Goal: Task Accomplishment & Management: Complete application form

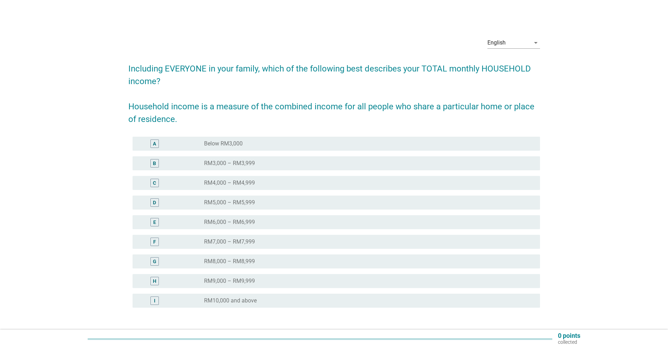
click at [233, 181] on label "RM4,000 – RM4,999" at bounding box center [229, 183] width 51 height 7
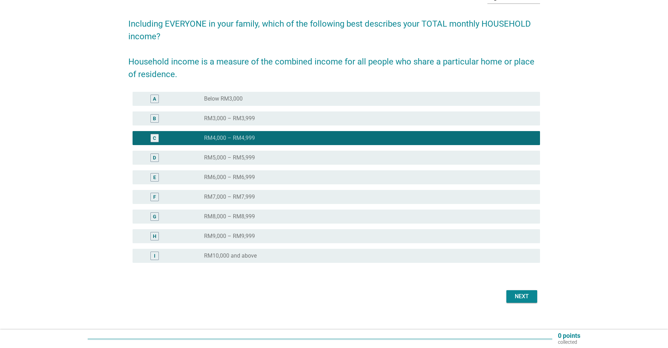
scroll to position [52, 0]
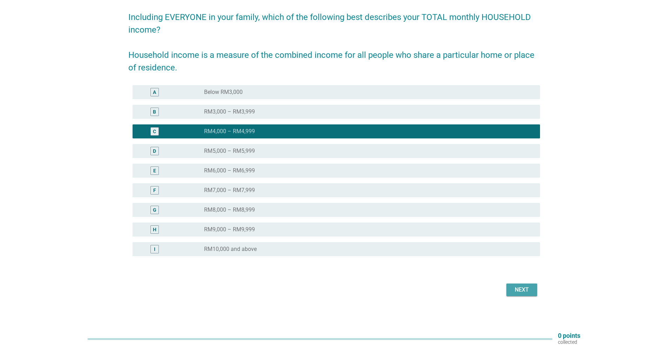
click at [521, 290] on div "Next" at bounding box center [522, 290] width 20 height 8
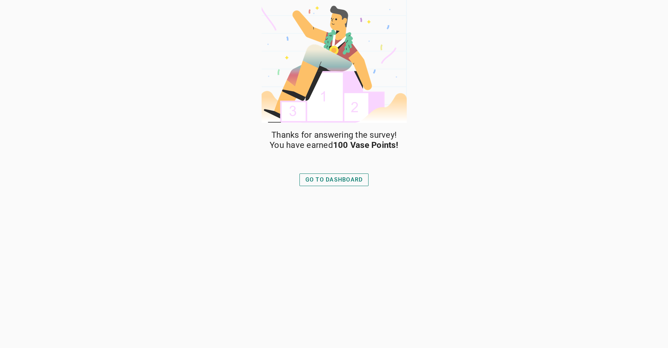
click at [351, 182] on div "GO TO DASHBOARD" at bounding box center [334, 180] width 58 height 8
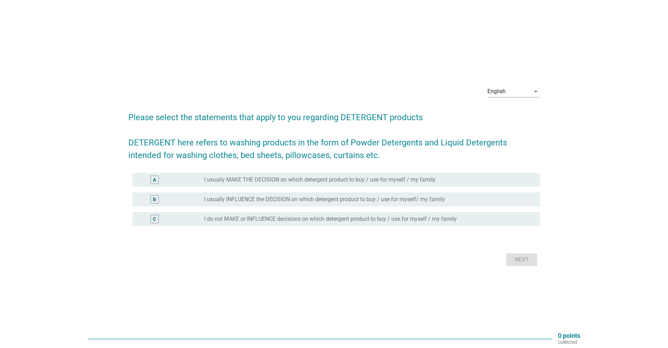
click at [392, 199] on label "I usually INFLUENCE the DECISION on which detergent product to buy / use for my…" at bounding box center [324, 199] width 241 height 7
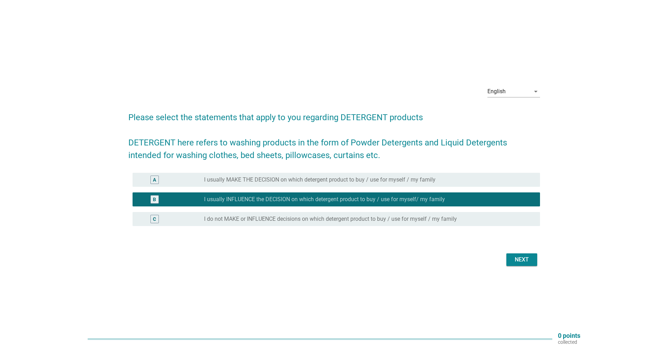
click at [517, 260] on div "Next" at bounding box center [522, 260] width 20 height 8
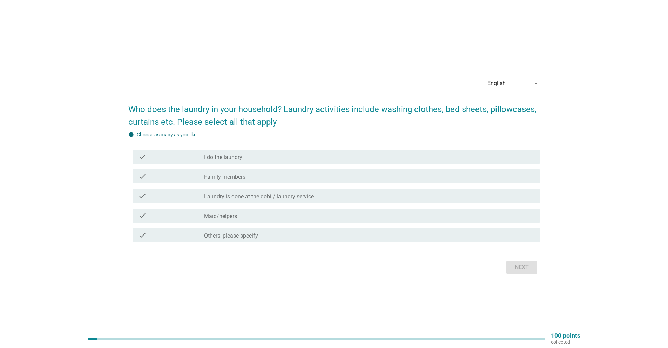
click at [246, 175] on div "check_box_outline_blank Family members" at bounding box center [369, 176] width 330 height 8
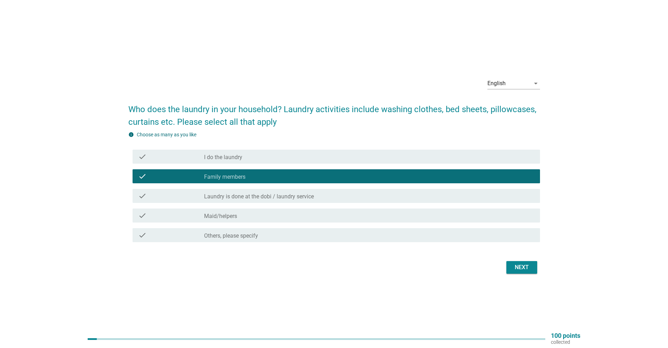
click at [247, 162] on div "check check_box_outline_blank I do the laundry" at bounding box center [337, 157] width 408 height 14
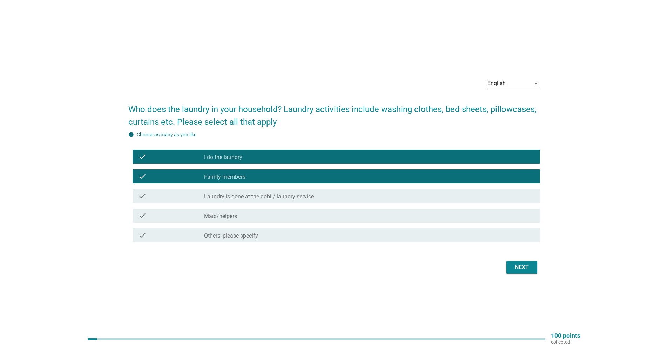
click at [523, 267] on div "Next" at bounding box center [522, 267] width 20 height 8
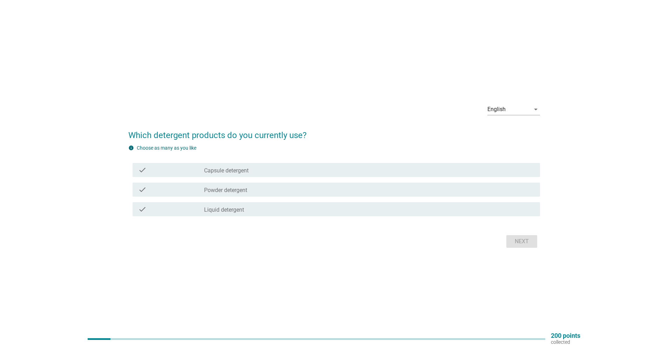
click at [237, 189] on label "Powder detergent" at bounding box center [225, 190] width 43 height 7
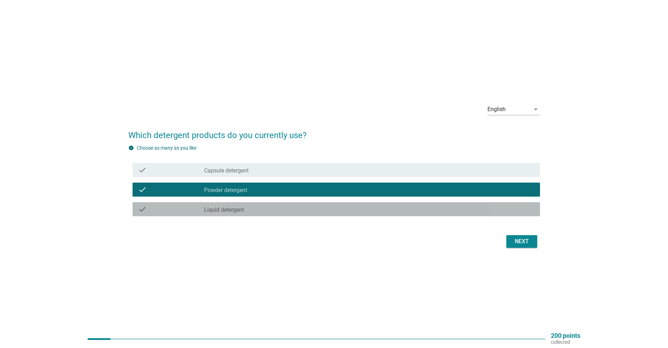
click at [243, 206] on div "check_box_outline_blank Liquid detergent" at bounding box center [369, 209] width 330 height 8
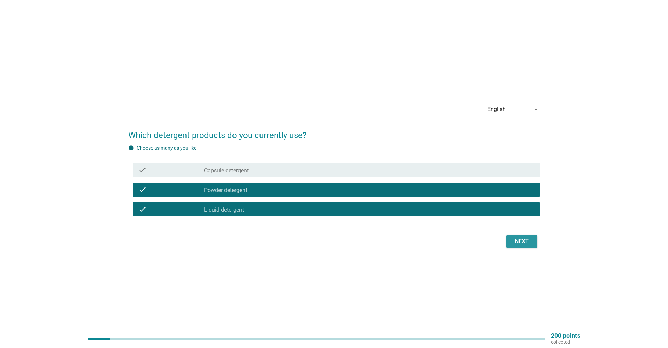
click at [512, 244] on div "Next" at bounding box center [522, 241] width 20 height 8
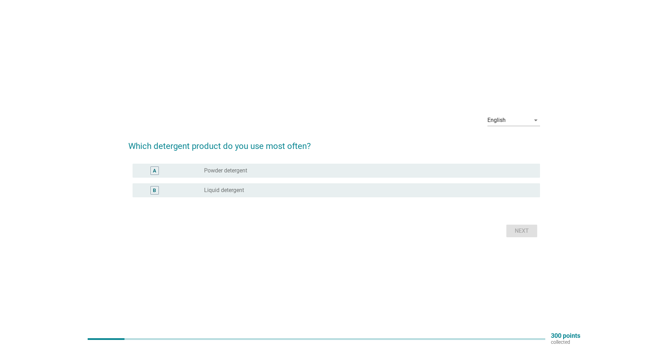
click at [237, 191] on label "Liquid detergent" at bounding box center [224, 190] width 40 height 7
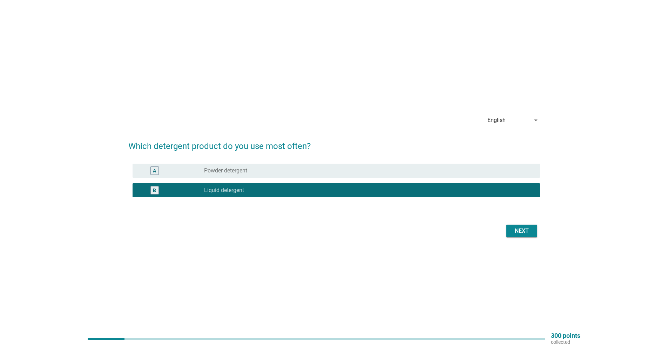
click at [513, 229] on div "Next" at bounding box center [522, 231] width 20 height 8
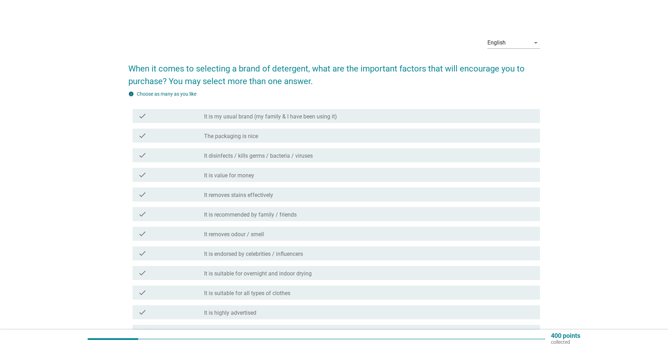
click at [281, 116] on label "It is my usual brand (my family & I have been using it)" at bounding box center [270, 116] width 133 height 7
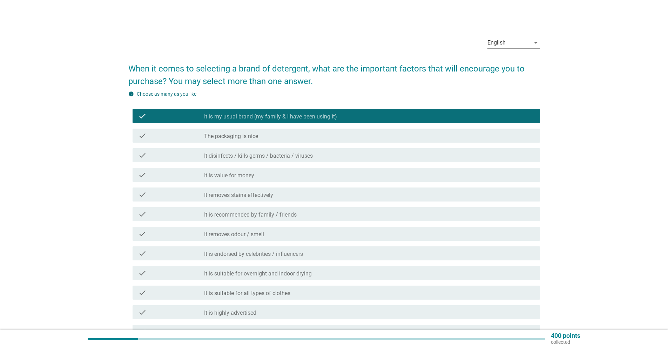
click at [276, 150] on div "check check_box_outline_blank It disinfects / kills germs / bacteria / viruses" at bounding box center [337, 155] width 408 height 14
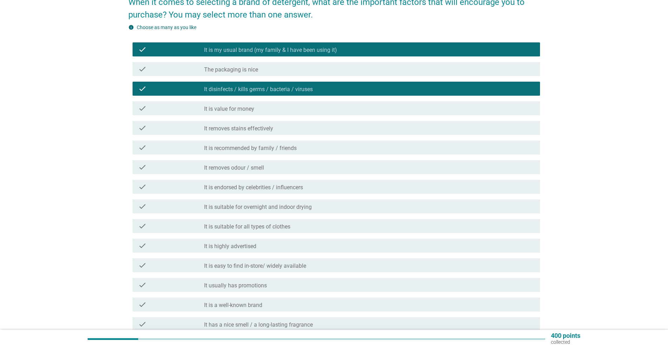
scroll to position [70, 0]
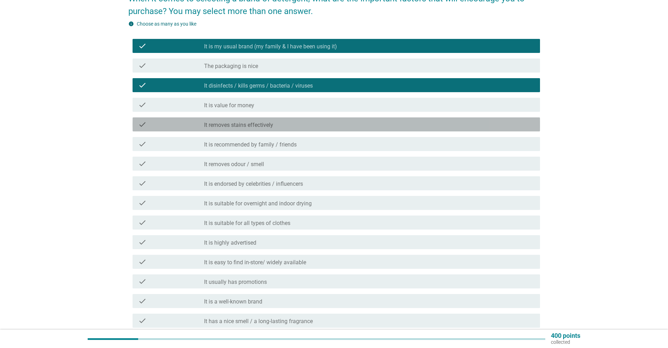
click at [270, 124] on label "It removes stains effectively" at bounding box center [238, 125] width 69 height 7
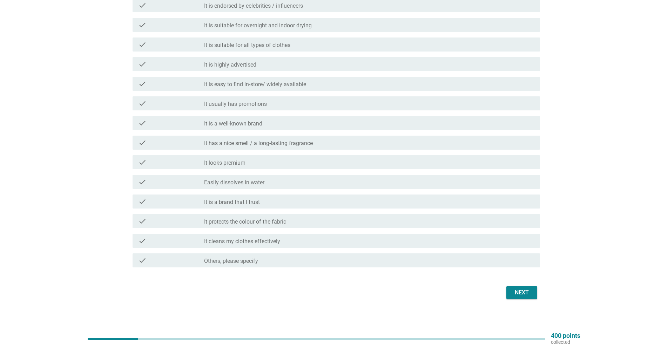
scroll to position [251, 0]
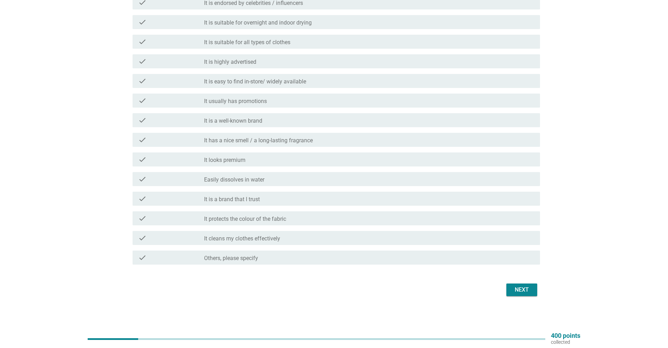
click at [305, 139] on label "It has a nice smell / a long-lasting fragrance" at bounding box center [258, 140] width 109 height 7
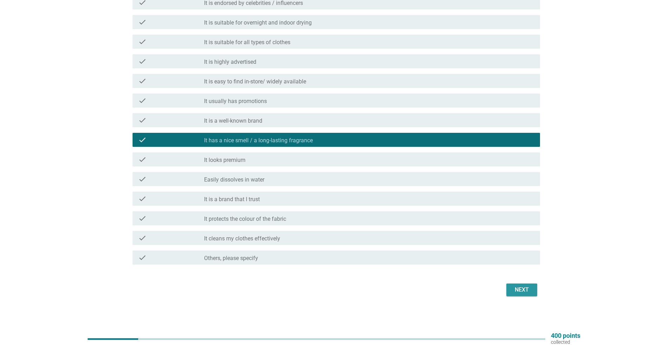
click at [516, 287] on div "Next" at bounding box center [522, 290] width 20 height 8
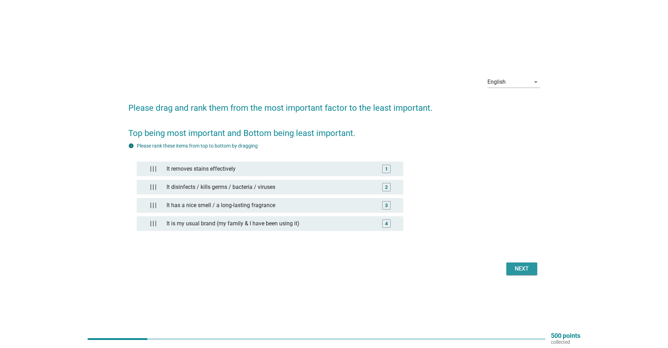
click at [517, 268] on div "Next" at bounding box center [522, 269] width 20 height 8
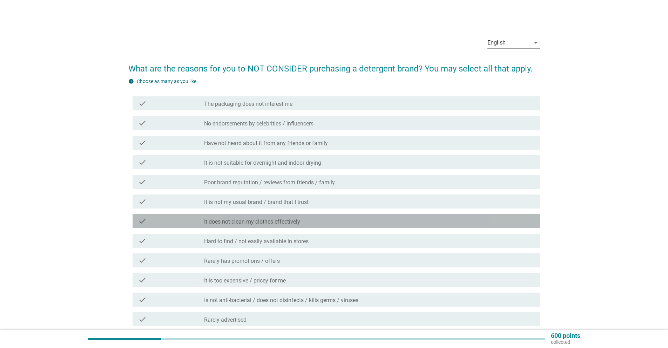
click at [268, 222] on label "It does not clean my clothes effectively" at bounding box center [252, 221] width 96 height 7
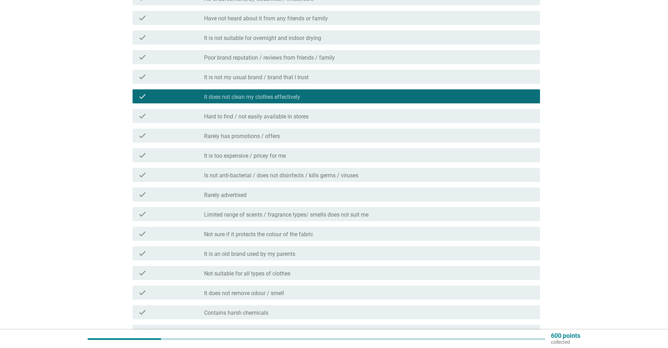
scroll to position [140, 0]
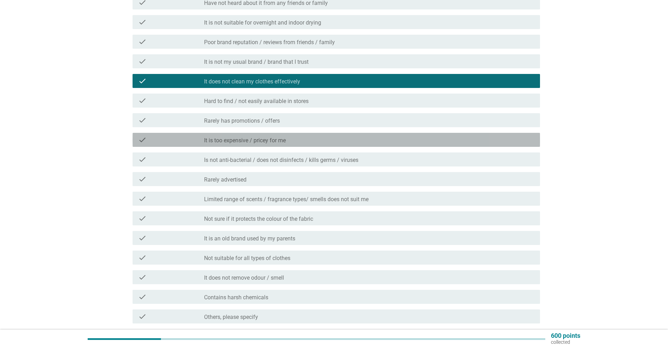
click at [251, 140] on label "It is too expensive / pricey for me" at bounding box center [245, 140] width 82 height 7
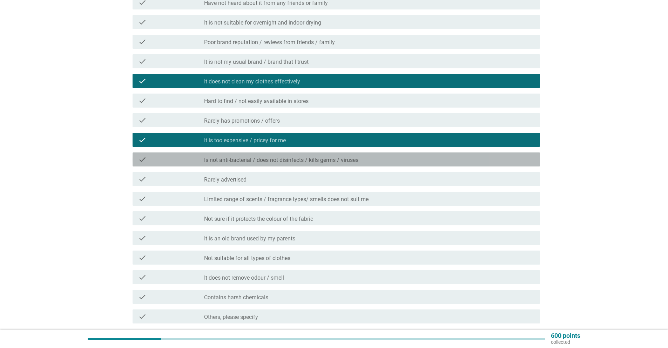
click at [263, 159] on label "Is not anti-bacterial / does not disinfects / kills germs / viruses" at bounding box center [281, 160] width 154 height 7
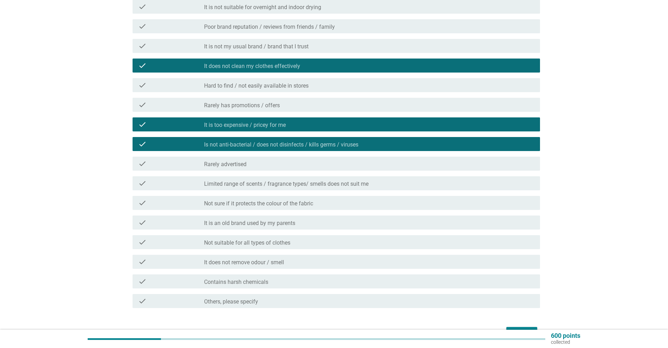
scroll to position [199, 0]
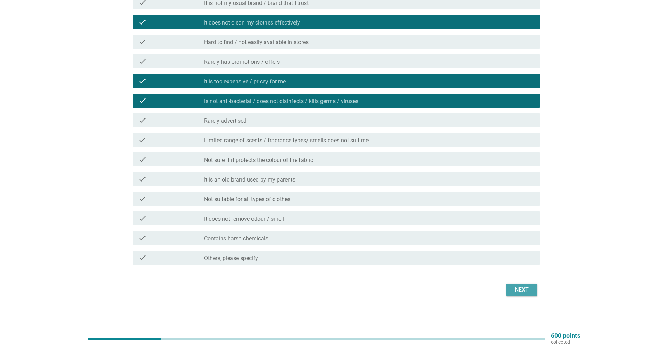
click at [517, 286] on div "Next" at bounding box center [522, 290] width 20 height 8
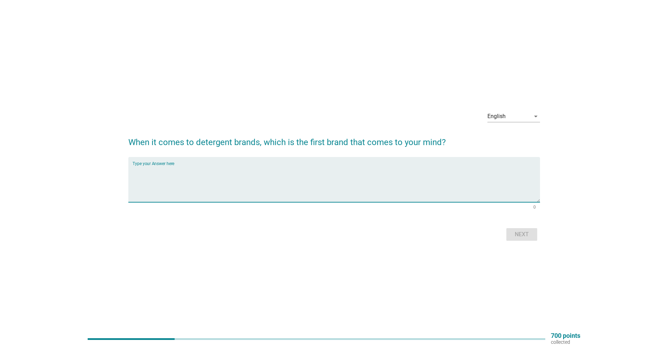
click at [296, 184] on textarea "Type your Answer here" at bounding box center [337, 184] width 408 height 37
type textarea "Top"
click at [529, 234] on div "Next" at bounding box center [522, 234] width 20 height 8
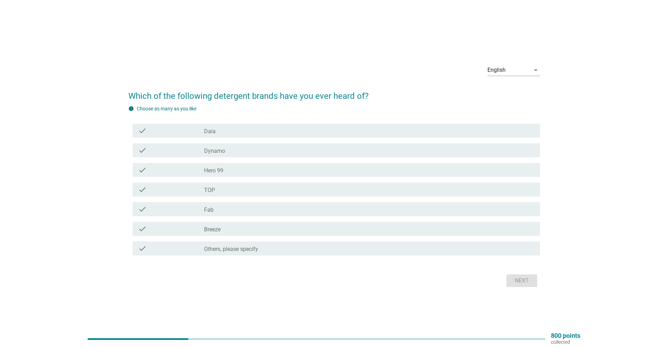
click at [254, 187] on div "check_box_outline_blank TOP" at bounding box center [369, 190] width 330 height 8
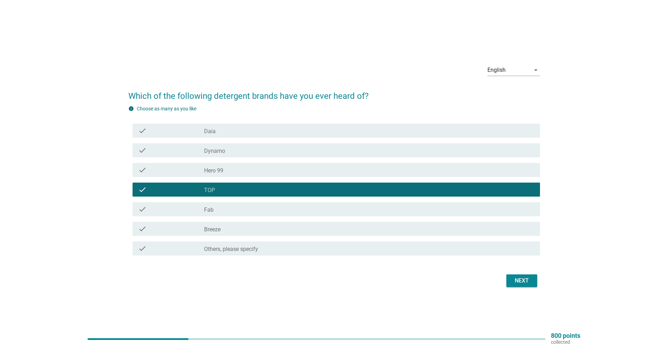
click at [252, 150] on div "check_box_outline_blank Dynamo" at bounding box center [369, 150] width 330 height 8
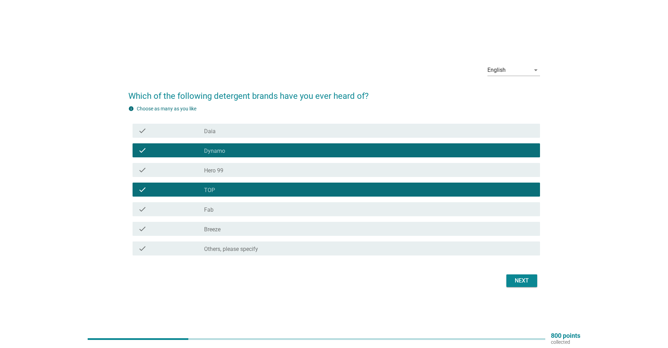
click at [244, 207] on div "check_box_outline_blank Fab" at bounding box center [369, 209] width 330 height 8
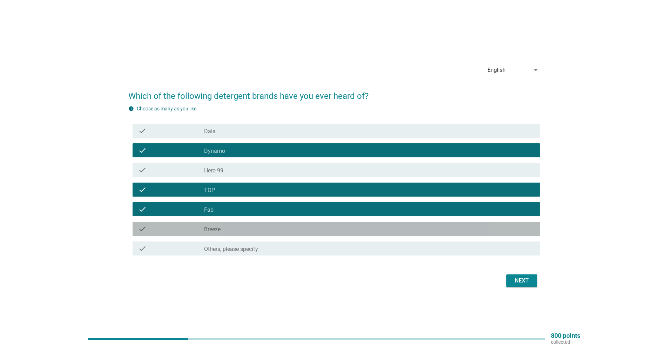
click at [244, 230] on div "check_box_outline_blank Breeze" at bounding box center [369, 229] width 330 height 8
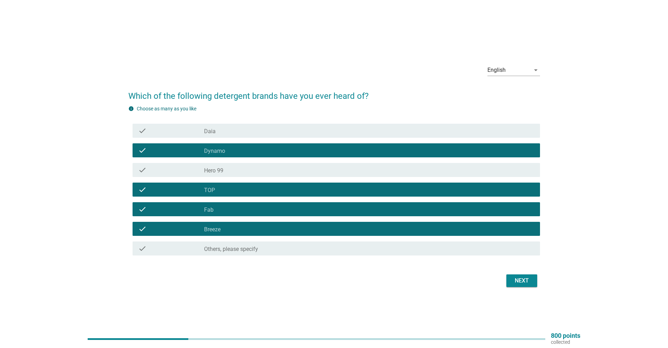
click at [319, 126] on div "check check_box_outline_blank Daia" at bounding box center [337, 131] width 408 height 14
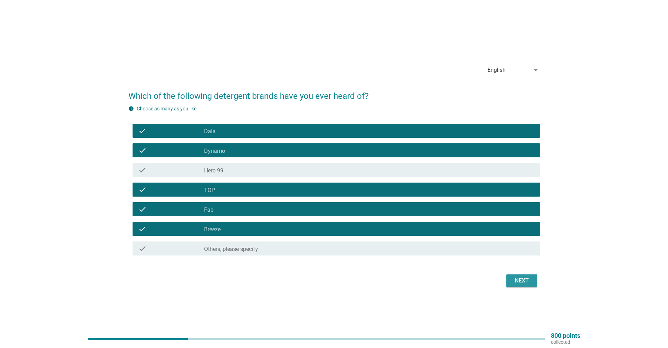
click at [523, 277] on div "Next" at bounding box center [522, 281] width 20 height 8
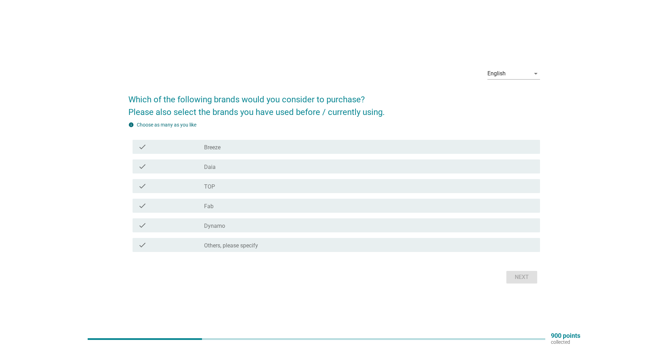
drag, startPoint x: 224, startPoint y: 187, endPoint x: 223, endPoint y: 196, distance: 8.8
click at [223, 187] on div "check_box_outline_blank TOP" at bounding box center [369, 186] width 330 height 8
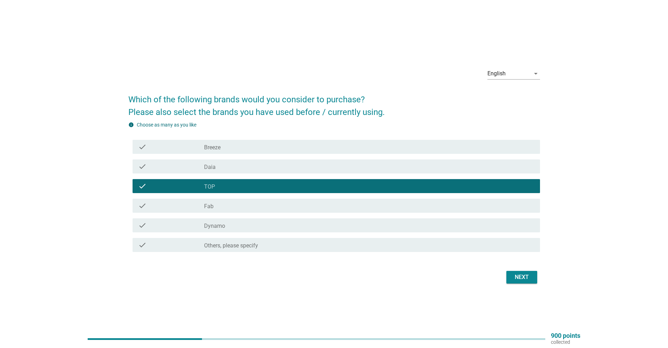
drag, startPoint x: 226, startPoint y: 205, endPoint x: 283, endPoint y: 218, distance: 58.2
click at [226, 205] on div "check_box_outline_blank Fab" at bounding box center [369, 206] width 330 height 8
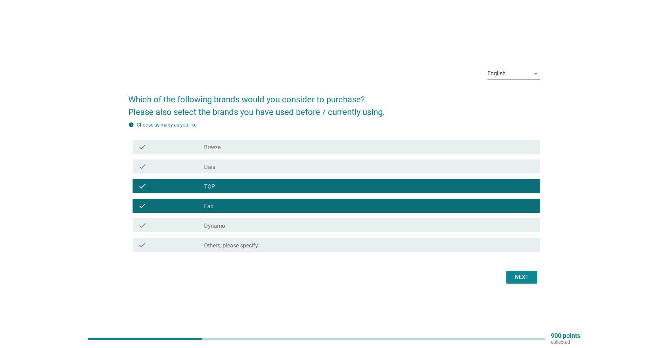
click at [521, 277] on div "Next" at bounding box center [522, 277] width 20 height 8
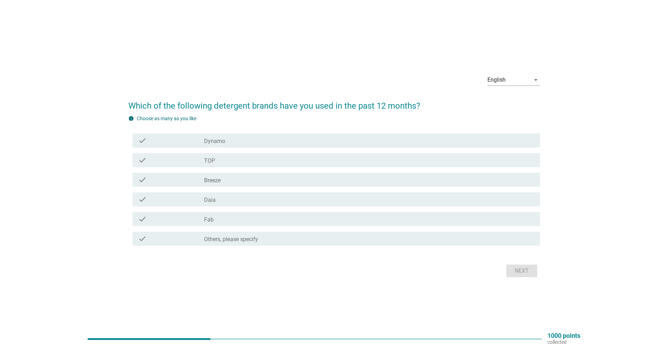
click at [223, 200] on div "check_box Daia" at bounding box center [369, 199] width 330 height 8
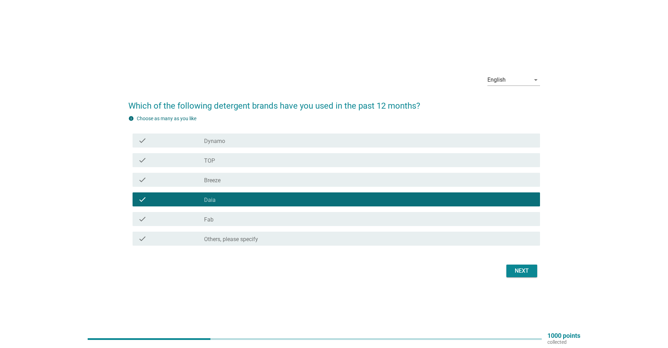
click at [232, 221] on div "check_box Fab" at bounding box center [369, 219] width 330 height 8
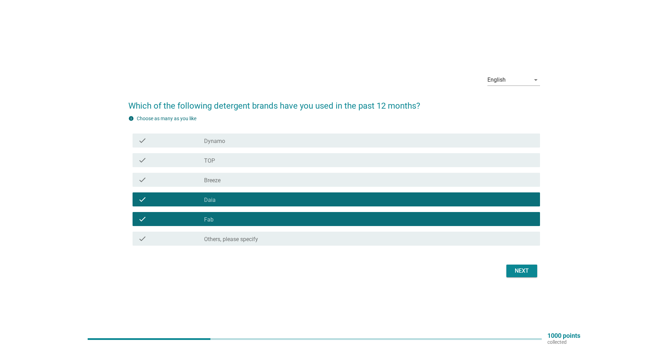
click at [538, 273] on div "Next" at bounding box center [334, 271] width 412 height 17
click at [524, 271] on div "Next" at bounding box center [522, 271] width 20 height 8
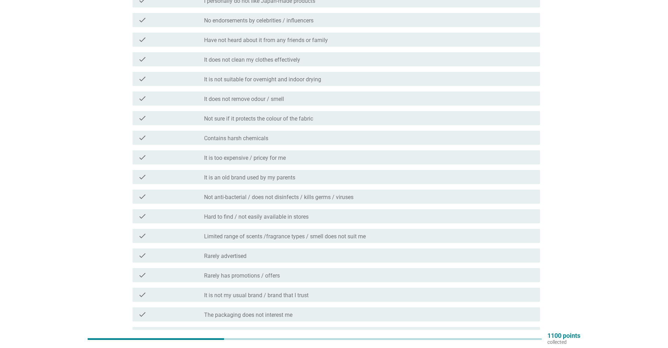
scroll to position [140, 0]
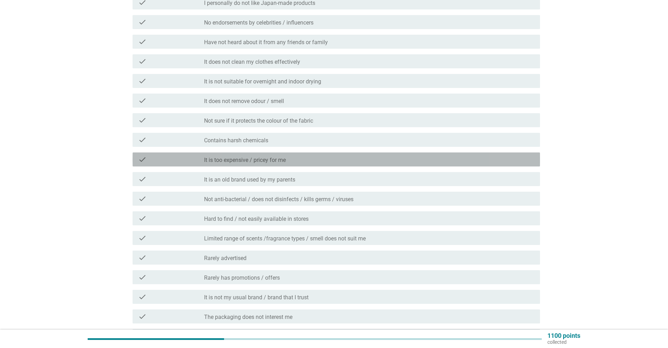
click at [271, 161] on label "It is too expensive / pricey for me" at bounding box center [245, 160] width 82 height 7
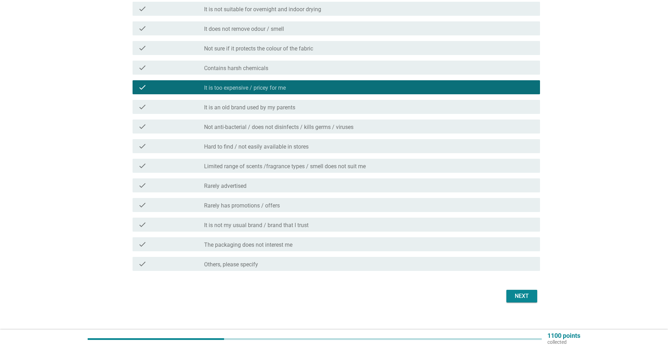
scroll to position [219, 0]
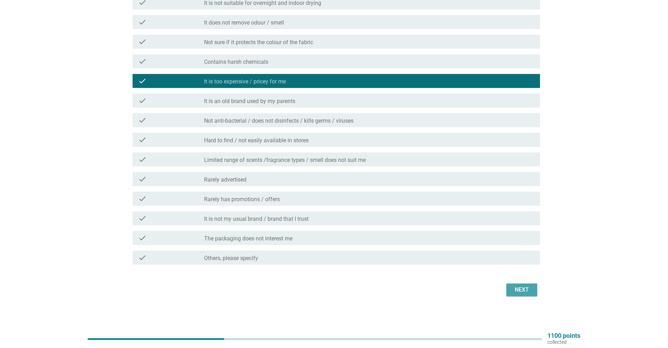
click at [522, 289] on div "Next" at bounding box center [522, 290] width 20 height 8
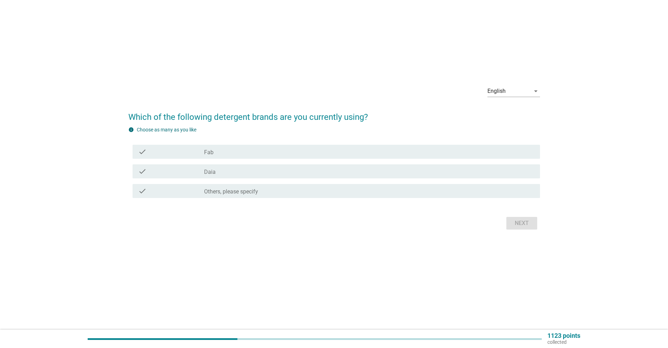
scroll to position [0, 0]
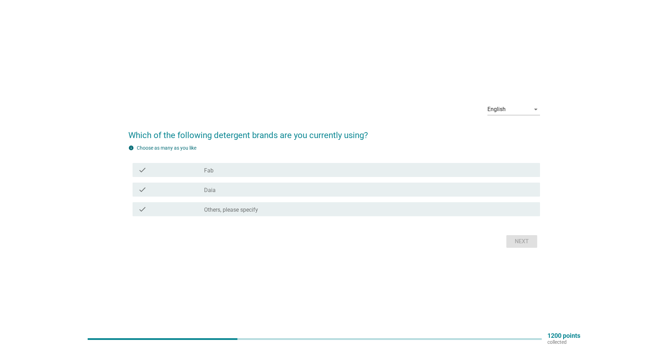
click at [247, 193] on div "check_box_outline_blank Daia" at bounding box center [369, 190] width 330 height 8
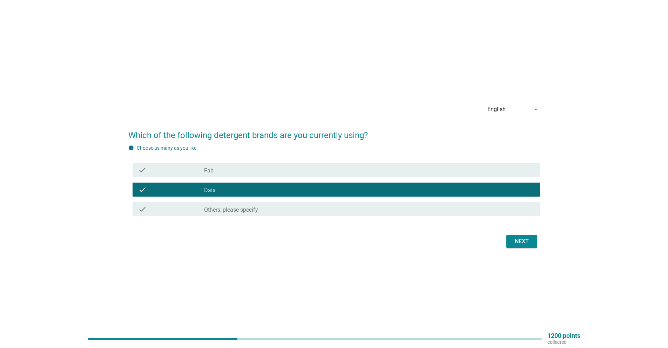
click at [524, 242] on div "Next" at bounding box center [522, 241] width 20 height 8
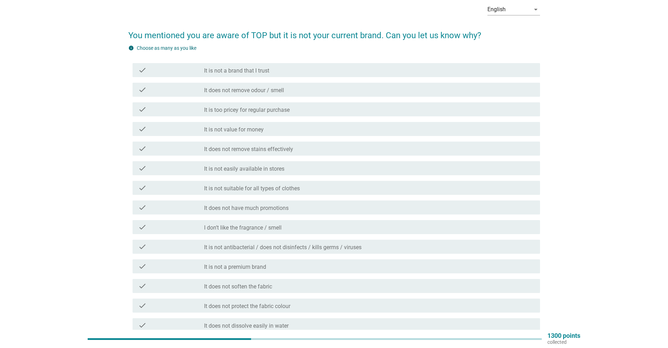
scroll to position [35, 0]
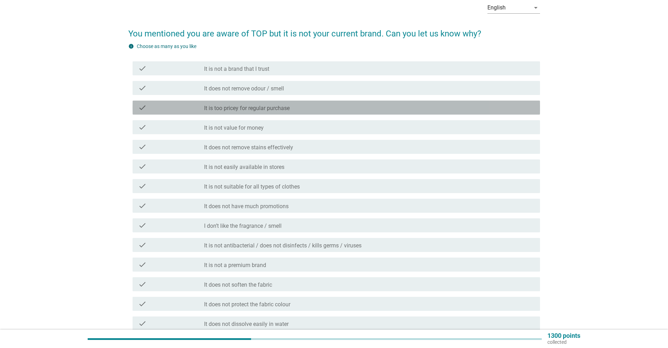
click at [260, 106] on label "It is too pricey for regular purchase" at bounding box center [247, 108] width 86 height 7
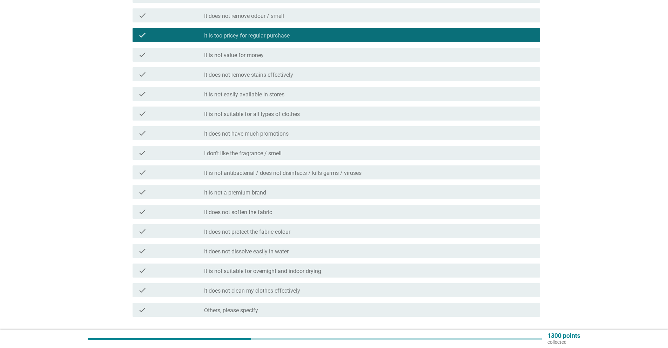
scroll to position [140, 0]
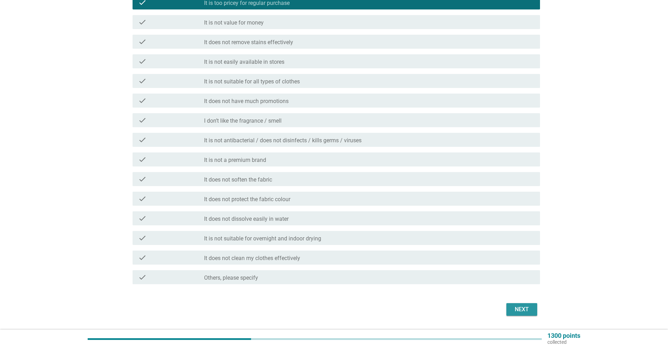
click at [527, 306] on div "Next" at bounding box center [522, 309] width 20 height 8
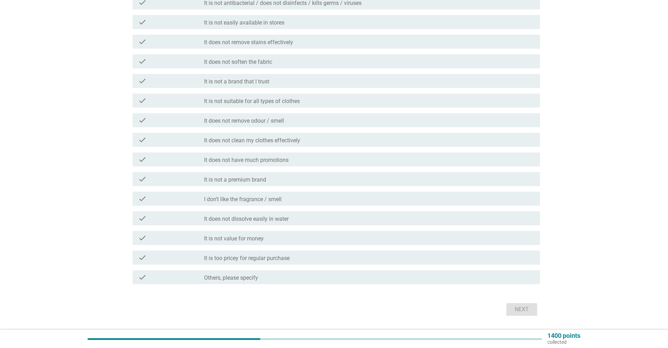
click at [268, 159] on label "It does not have much promotions" at bounding box center [246, 160] width 85 height 7
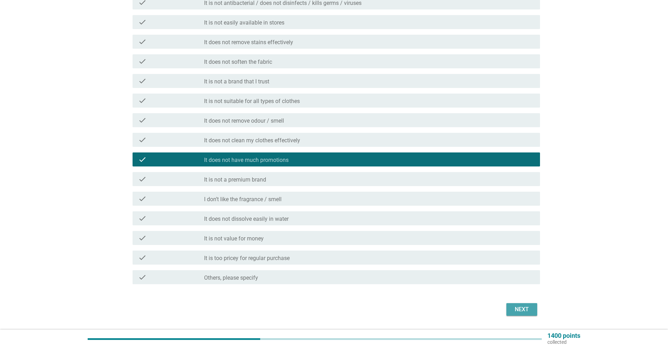
click at [514, 309] on div "Next" at bounding box center [522, 309] width 20 height 8
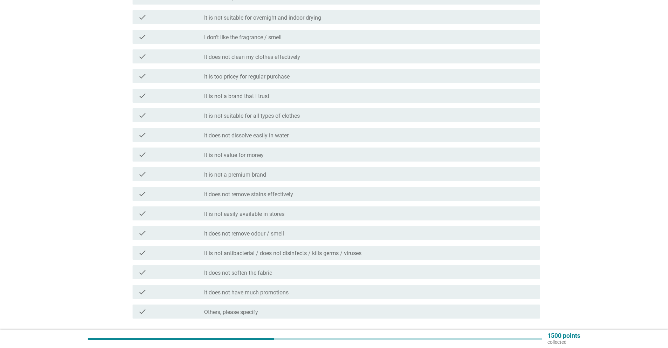
scroll to position [105, 0]
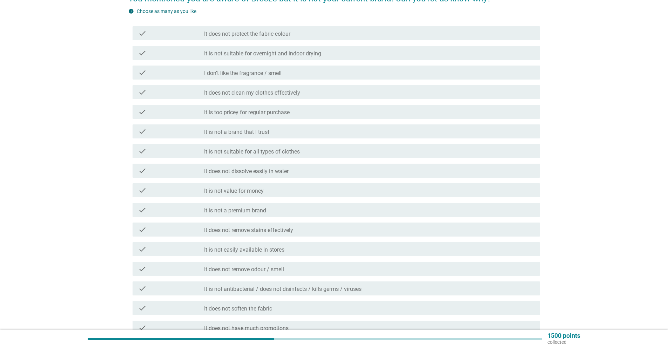
click at [264, 128] on div "check_box_outline_blank It is not a brand that I trust" at bounding box center [369, 131] width 330 height 8
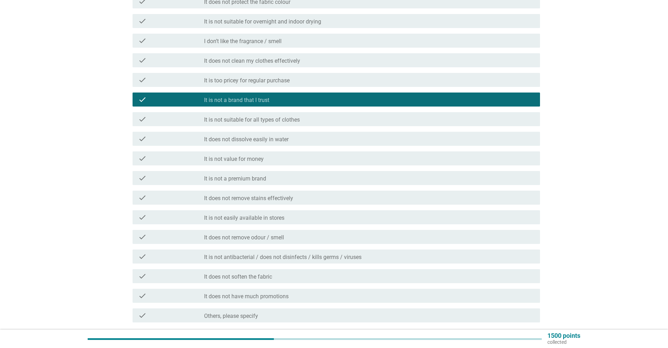
scroll to position [160, 0]
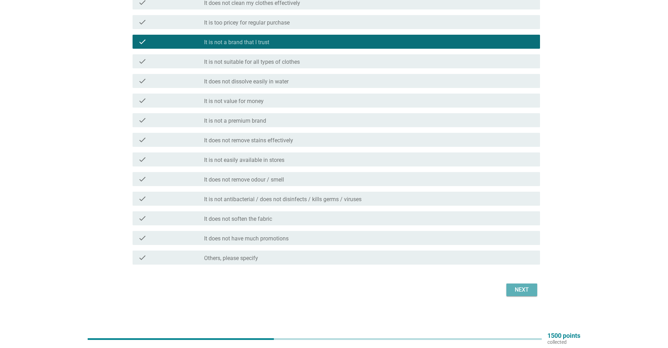
click at [523, 290] on div "Next" at bounding box center [522, 290] width 20 height 8
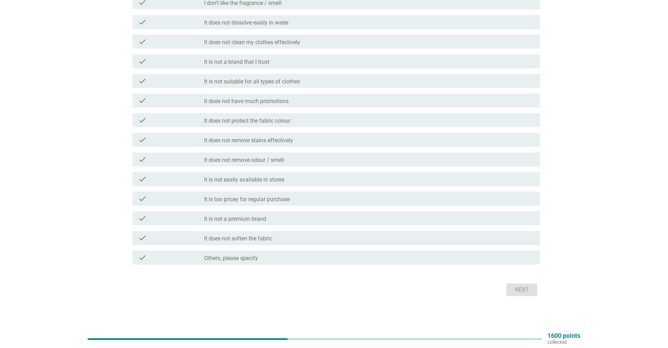
click at [247, 198] on label "It is too pricey for regular purchase" at bounding box center [247, 199] width 86 height 7
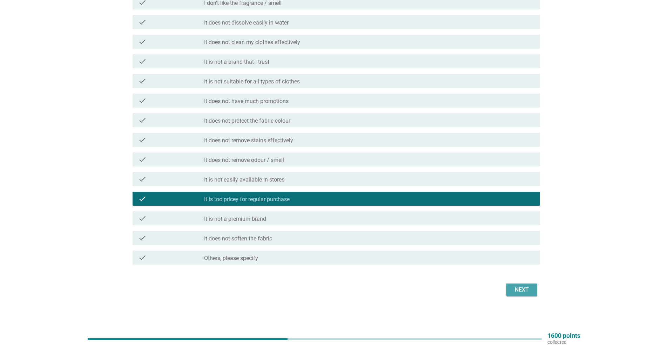
click at [521, 290] on div "Next" at bounding box center [522, 290] width 20 height 8
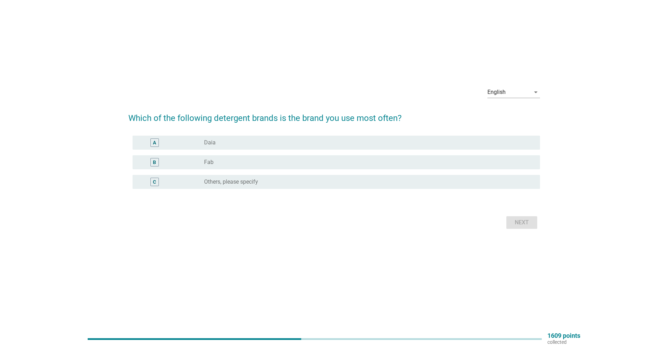
scroll to position [0, 0]
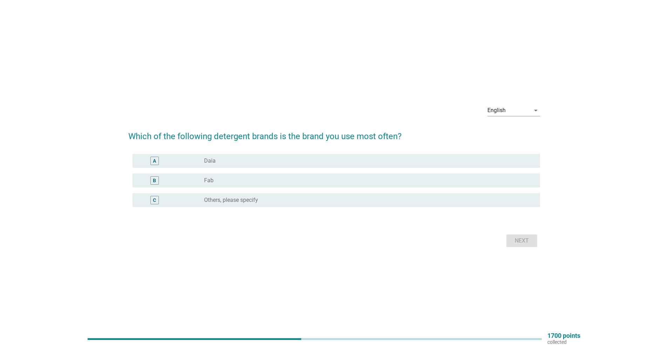
click at [234, 164] on div "radio_button_unchecked Daia" at bounding box center [369, 161] width 330 height 8
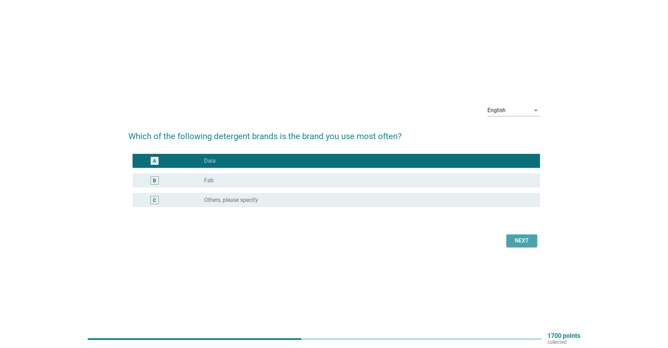
click at [526, 245] on div "Next" at bounding box center [522, 241] width 20 height 8
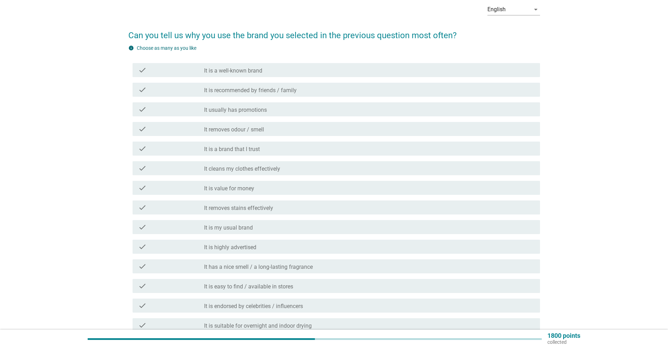
scroll to position [35, 0]
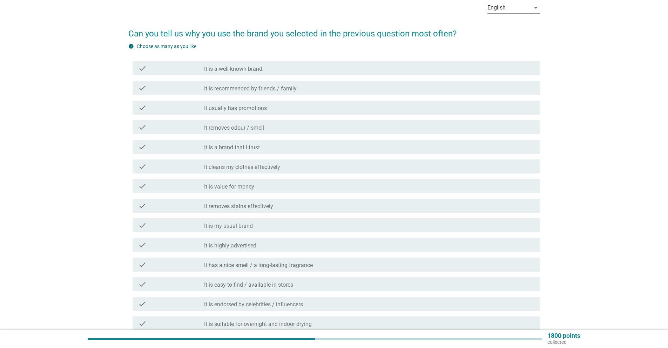
click at [237, 97] on div "check check_box_outline_blank It is recommended by friends / family" at bounding box center [334, 88] width 412 height 20
click at [238, 105] on div "check_box_outline_blank It usually has promotions" at bounding box center [369, 107] width 330 height 8
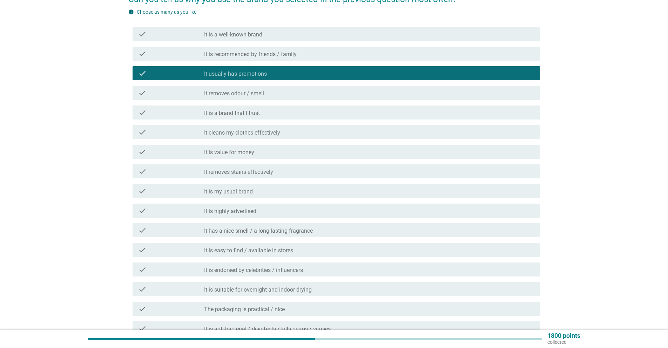
scroll to position [210, 0]
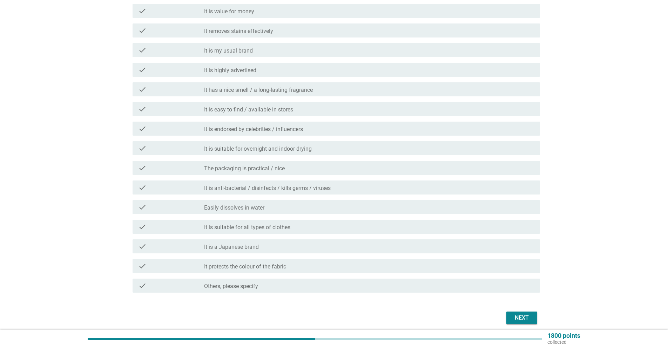
click at [524, 317] on div "Next" at bounding box center [522, 318] width 20 height 8
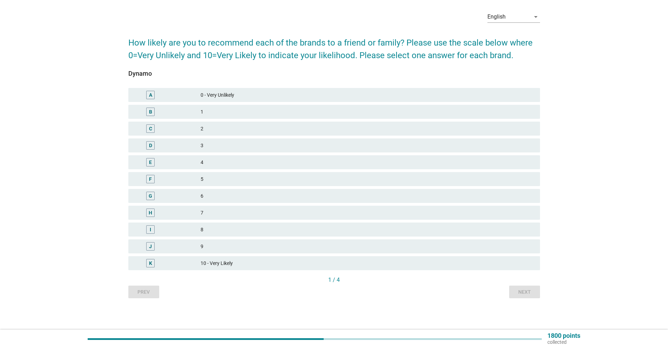
scroll to position [0, 0]
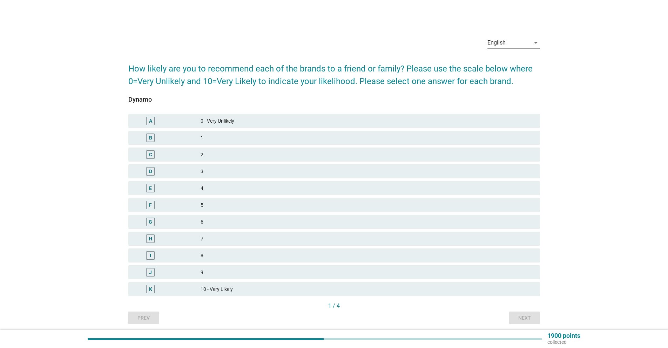
click at [222, 218] on div "6" at bounding box center [368, 222] width 334 height 8
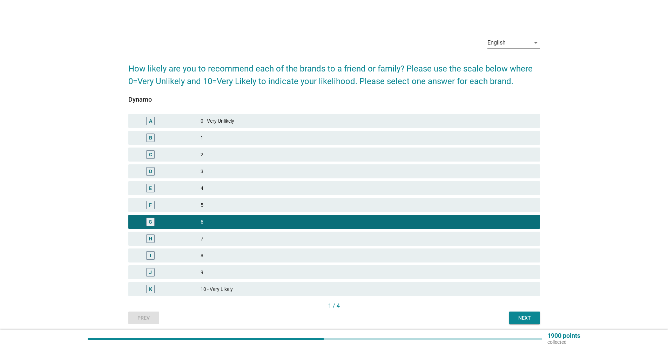
click at [533, 317] on div "Next" at bounding box center [525, 318] width 20 height 7
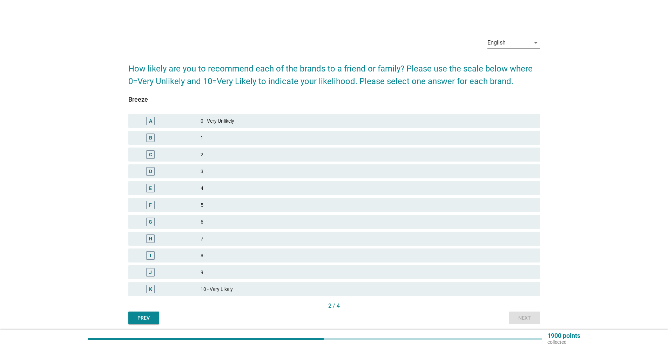
click at [215, 220] on div "6" at bounding box center [368, 222] width 334 height 8
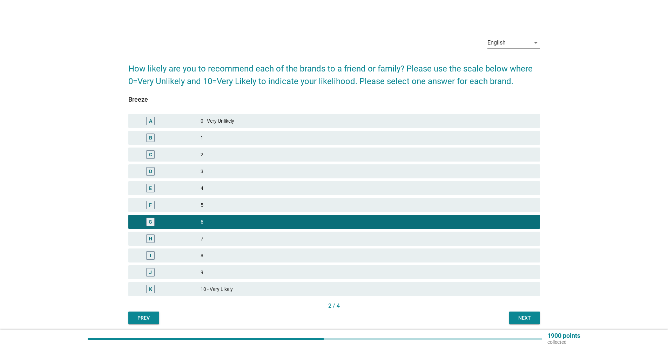
click at [520, 311] on div "2 / 4" at bounding box center [334, 307] width 412 height 10
click at [522, 317] on div "Next" at bounding box center [525, 318] width 20 height 7
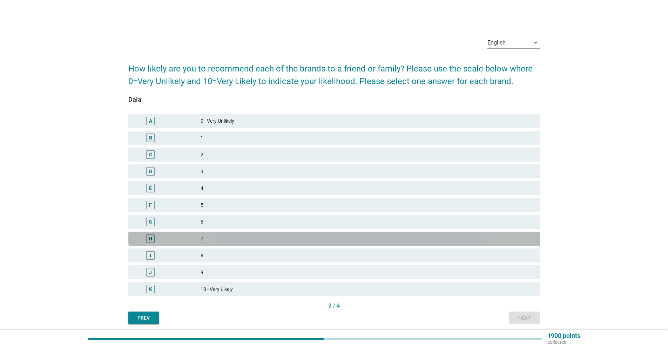
click at [258, 240] on div "7" at bounding box center [368, 239] width 334 height 8
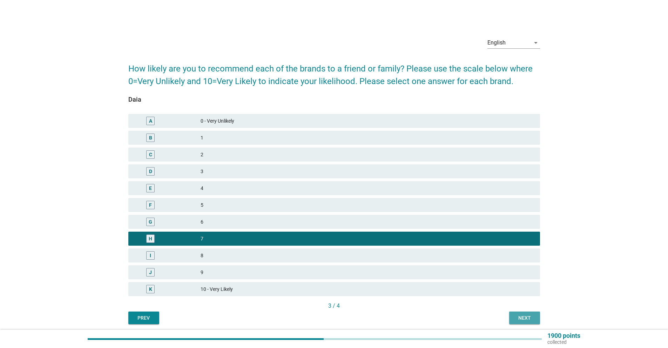
click at [530, 317] on div "Next" at bounding box center [525, 318] width 20 height 7
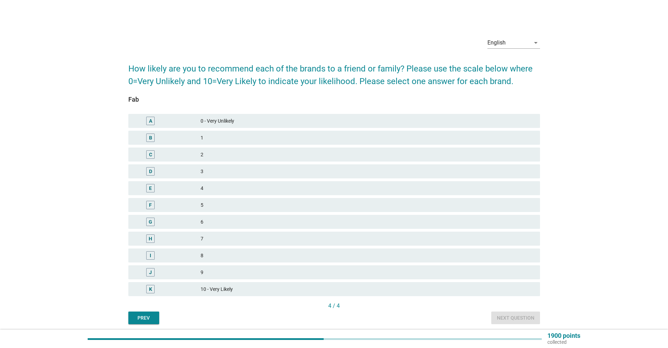
click at [212, 219] on div "6" at bounding box center [368, 222] width 334 height 8
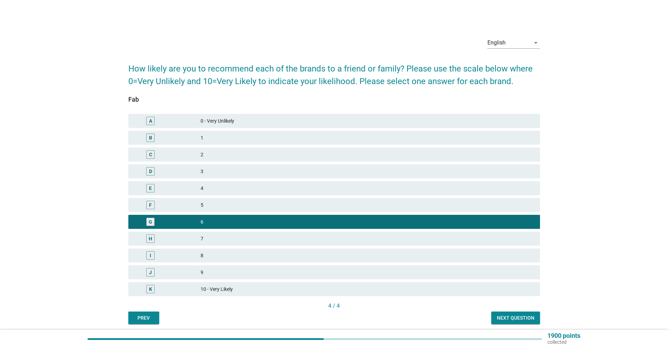
click at [509, 318] on div "Next question" at bounding box center [516, 318] width 38 height 7
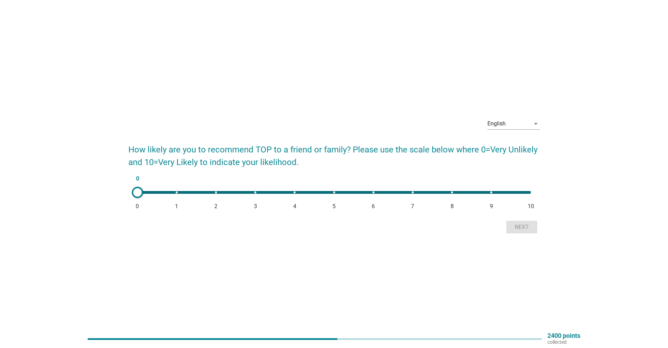
click at [334, 195] on div "0 0 1 2 3 4 5 6 7 8 9 10" at bounding box center [334, 193] width 405 height 14
click at [304, 192] on div "5 0 1 2 3 4 5 6 7 8 9 10" at bounding box center [334, 192] width 394 height 3
type input "4"
click at [520, 231] on button "Next" at bounding box center [521, 227] width 31 height 13
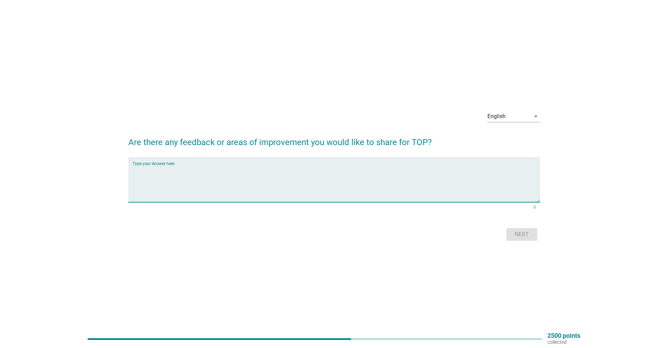
click at [428, 188] on textarea "Type your Answer here" at bounding box center [337, 184] width 408 height 37
type textarea "N/a"
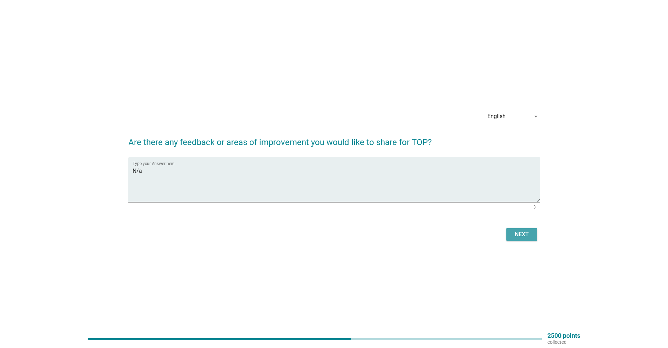
click at [524, 238] on div "Next" at bounding box center [522, 234] width 20 height 8
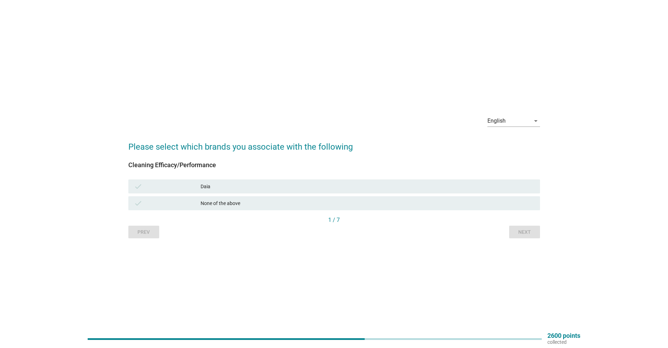
click at [255, 206] on div "None of the above" at bounding box center [368, 203] width 334 height 8
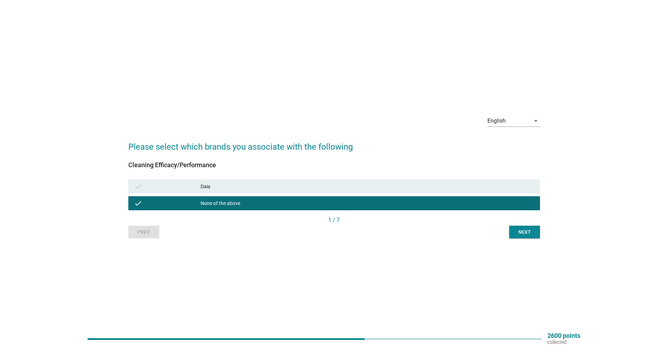
click at [533, 235] on div "Next" at bounding box center [525, 232] width 20 height 7
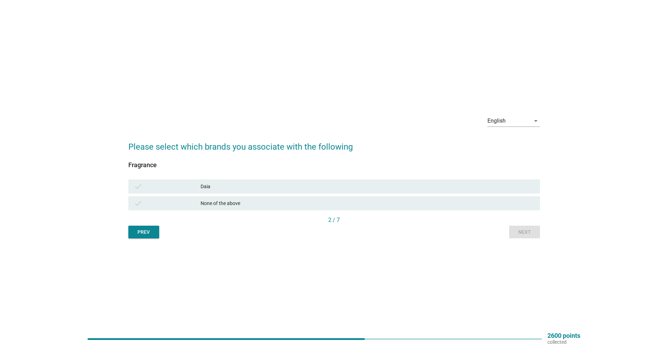
click at [487, 207] on div "None of the above" at bounding box center [368, 203] width 334 height 8
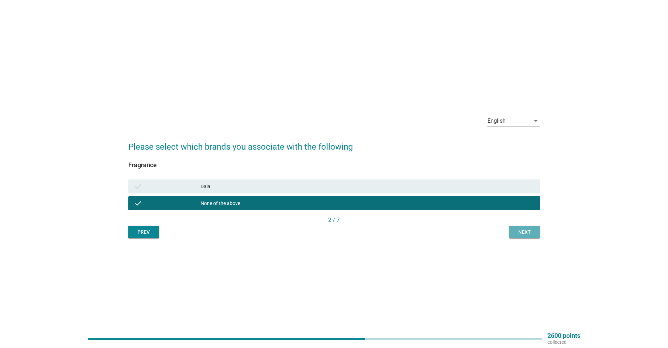
drag, startPoint x: 527, startPoint y: 235, endPoint x: 487, endPoint y: 221, distance: 42.5
click at [526, 235] on div "Next" at bounding box center [525, 232] width 20 height 7
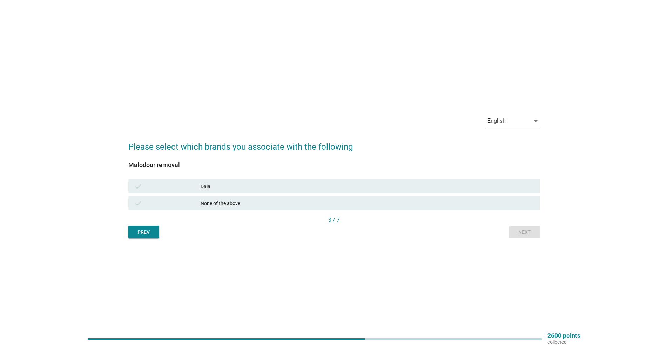
click at [428, 199] on div "check None of the above" at bounding box center [334, 203] width 412 height 14
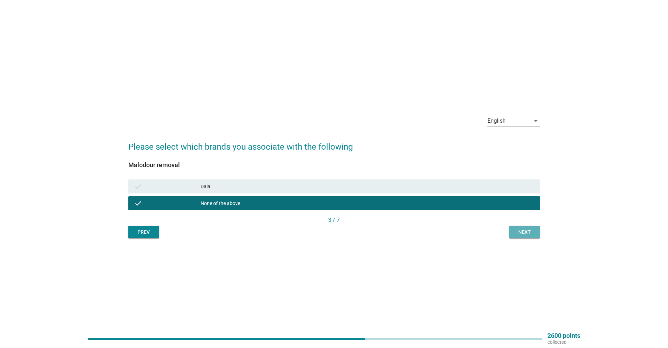
drag, startPoint x: 519, startPoint y: 236, endPoint x: 516, endPoint y: 233, distance: 4.5
click at [520, 236] on button "Next" at bounding box center [524, 232] width 31 height 13
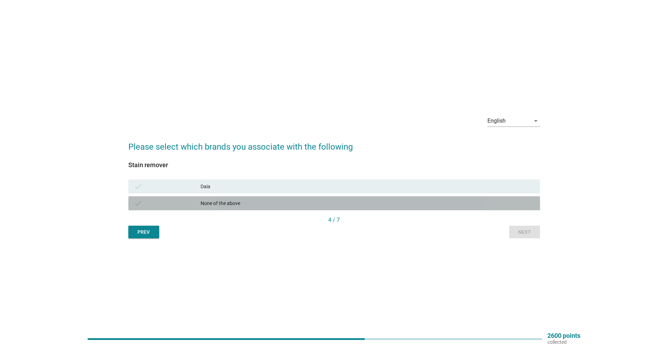
click at [455, 201] on div "None of the above" at bounding box center [368, 203] width 334 height 8
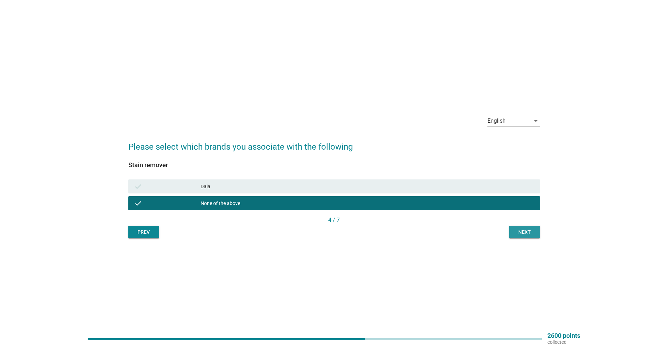
click at [520, 234] on div "Next" at bounding box center [525, 232] width 20 height 7
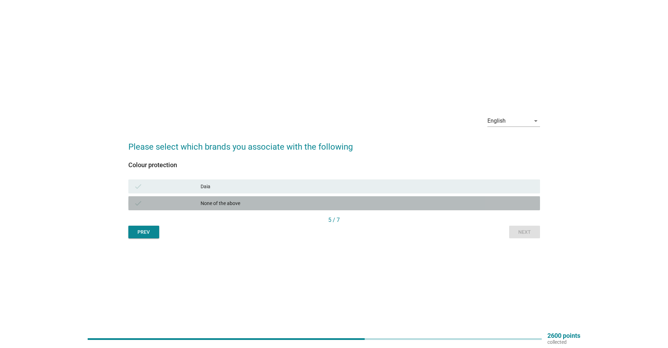
click at [454, 199] on div "None of the above" at bounding box center [368, 203] width 334 height 8
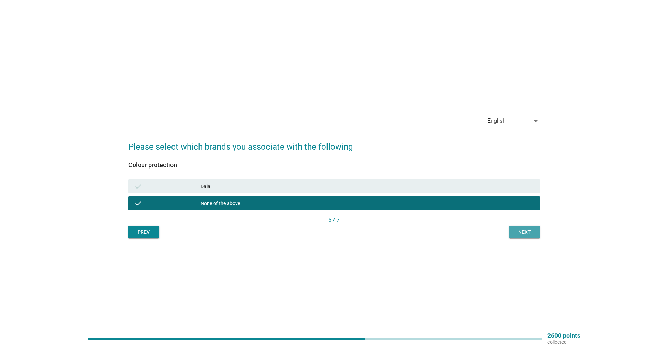
click at [518, 231] on div "Next" at bounding box center [525, 232] width 20 height 7
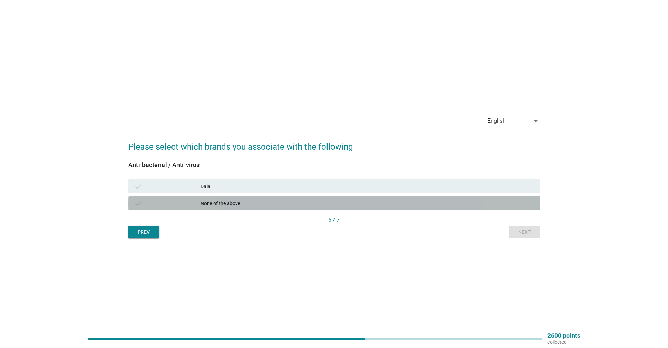
click at [441, 201] on div "None of the above" at bounding box center [368, 203] width 334 height 8
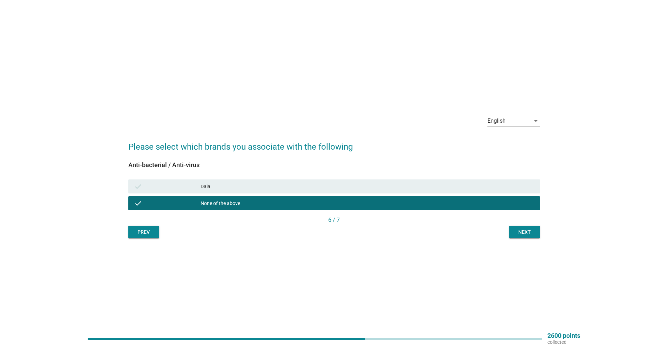
click at [528, 233] on div "Next" at bounding box center [525, 232] width 20 height 7
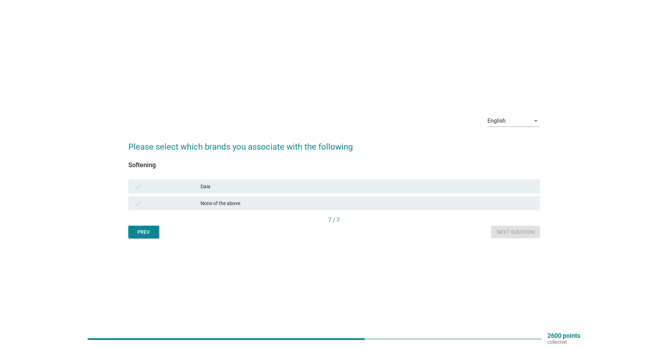
click at [445, 200] on div "None of the above" at bounding box center [368, 203] width 334 height 8
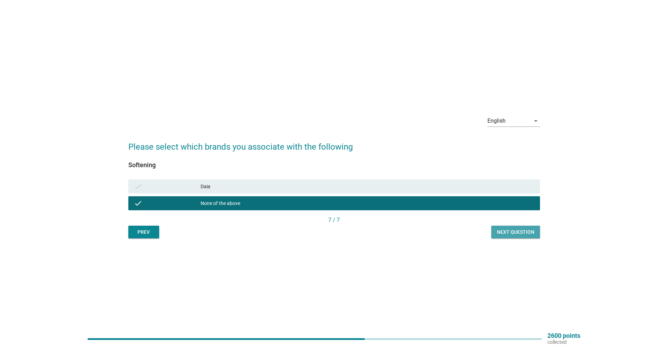
click at [510, 232] on div "Next question" at bounding box center [516, 232] width 38 height 7
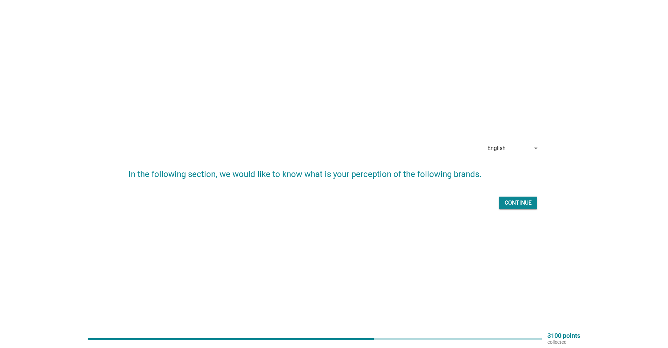
click at [515, 212] on div "English arrow_drop_down In the following section, we would like to know what is…" at bounding box center [334, 175] width 423 height 86
click at [516, 206] on div "Continue" at bounding box center [518, 203] width 27 height 8
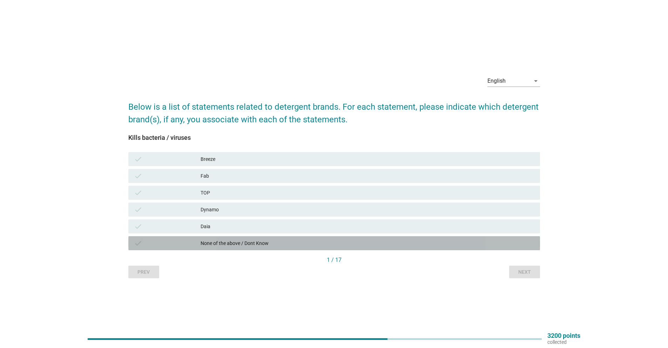
click at [250, 243] on div "None of the above / Dont Know" at bounding box center [368, 243] width 334 height 8
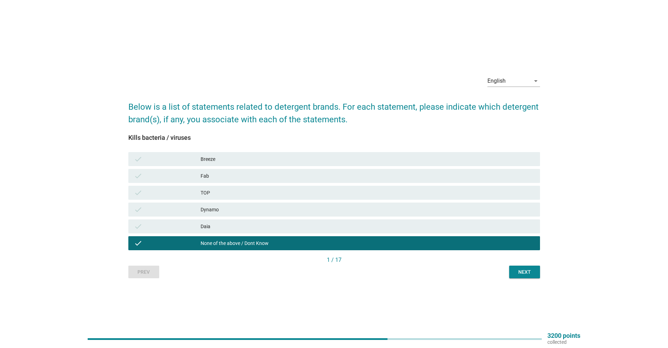
click at [520, 274] on div "Next" at bounding box center [525, 272] width 20 height 7
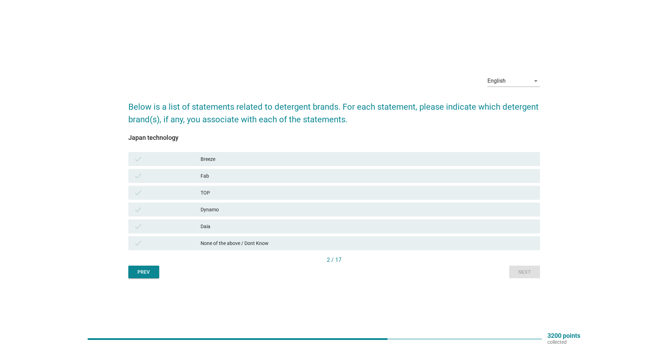
click at [485, 246] on div "None of the above / Dont Know" at bounding box center [368, 243] width 334 height 8
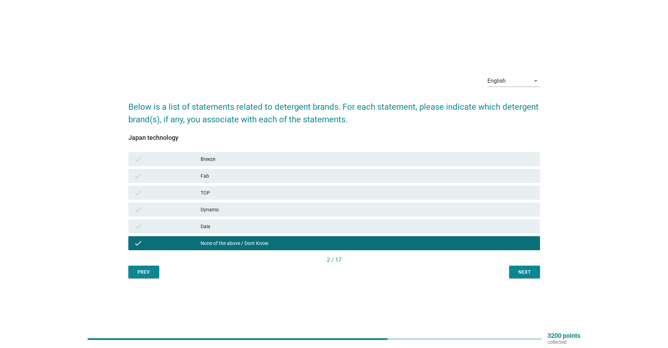
drag, startPoint x: 523, startPoint y: 276, endPoint x: 520, endPoint y: 271, distance: 5.0
click at [523, 275] on div "Next" at bounding box center [525, 272] width 20 height 7
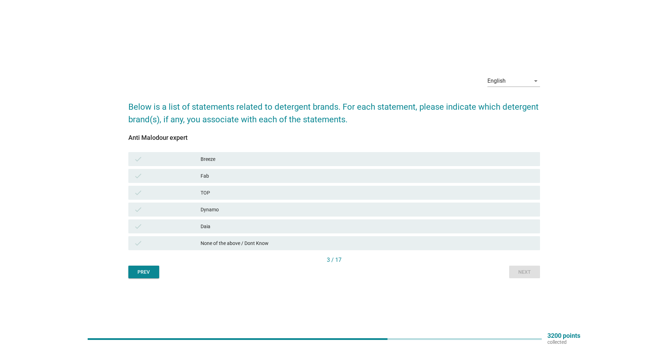
click at [472, 234] on div "check Daia" at bounding box center [334, 226] width 415 height 17
click at [480, 242] on div "None of the above / Dont Know" at bounding box center [368, 243] width 334 height 8
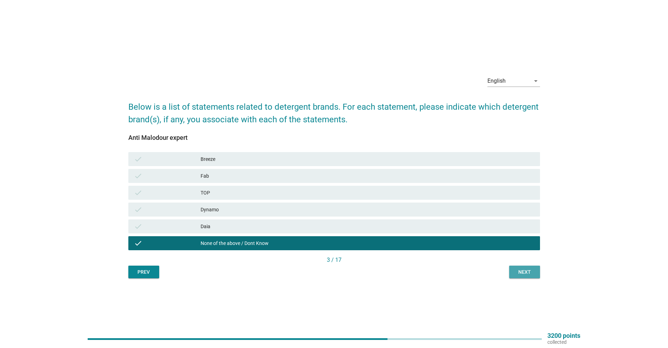
click at [522, 271] on div "Next" at bounding box center [525, 272] width 20 height 7
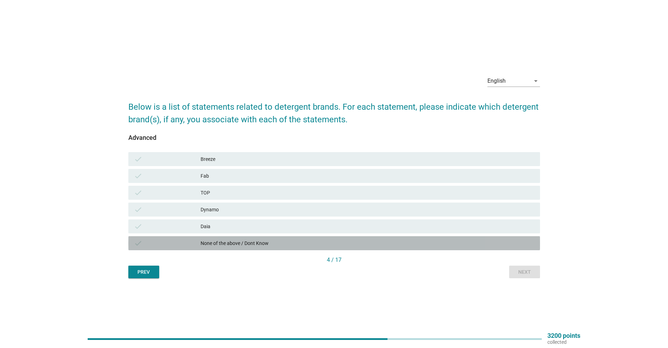
click at [480, 244] on div "None of the above / Dont Know" at bounding box center [368, 243] width 334 height 8
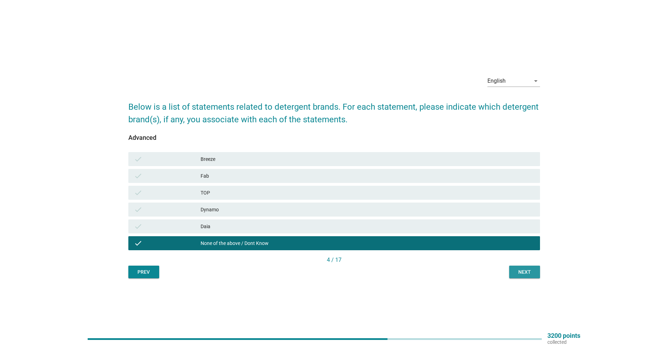
click at [521, 274] on div "Next" at bounding box center [525, 272] width 20 height 7
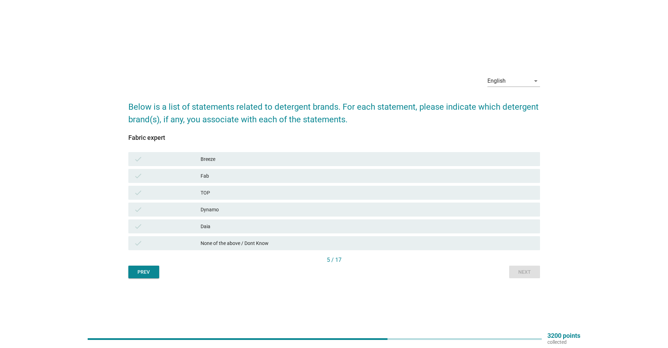
click at [482, 246] on div "None of the above / Dont Know" at bounding box center [368, 243] width 334 height 8
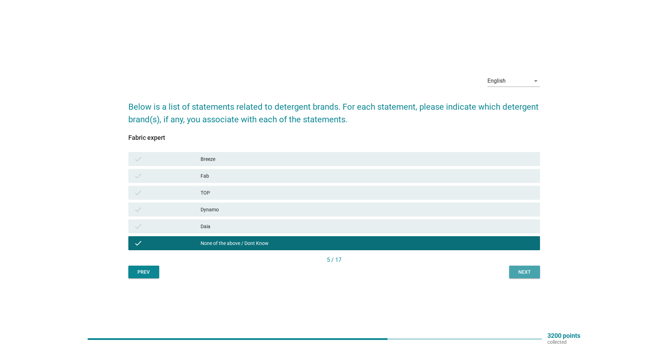
click at [510, 270] on button "Next" at bounding box center [524, 272] width 31 height 13
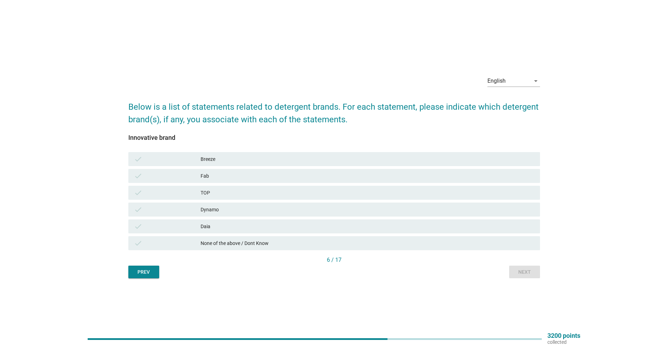
click at [470, 244] on div "None of the above / Dont Know" at bounding box center [368, 243] width 334 height 8
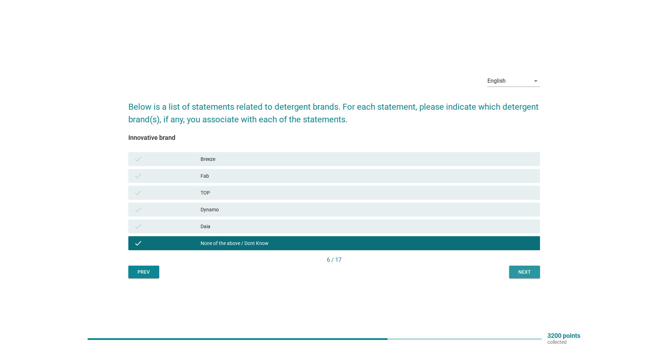
click at [517, 273] on div "Next" at bounding box center [525, 272] width 20 height 7
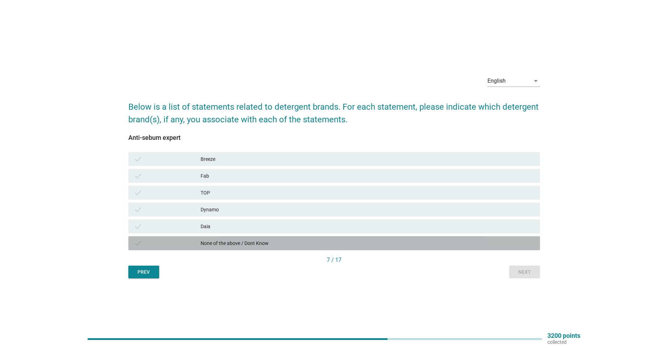
click at [473, 241] on div "None of the above / Dont Know" at bounding box center [368, 243] width 334 height 8
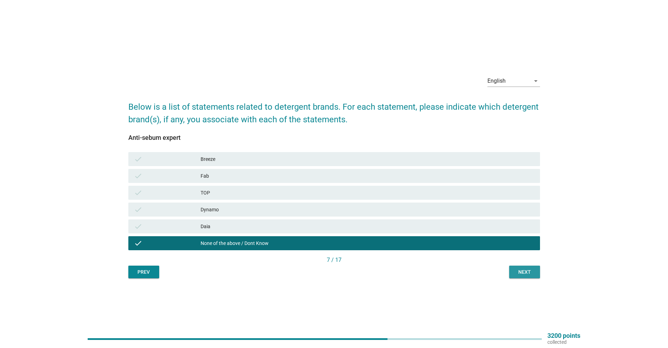
click at [520, 272] on div "Next" at bounding box center [525, 272] width 20 height 7
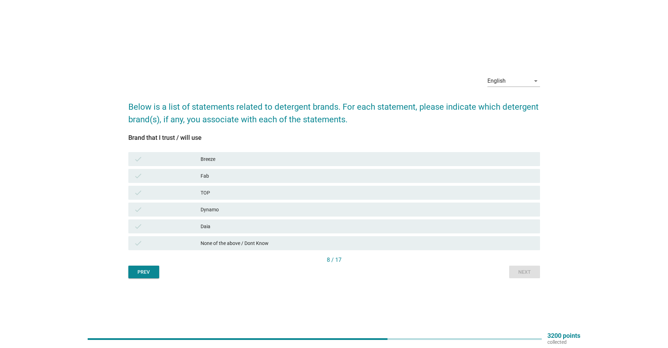
click at [491, 250] on div "check None of the above / Dont Know" at bounding box center [334, 243] width 415 height 17
click at [496, 247] on div "None of the above / Dont Know" at bounding box center [368, 243] width 334 height 8
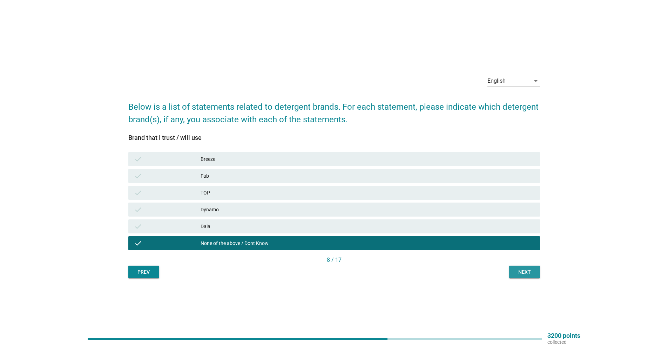
click at [523, 277] on button "Next" at bounding box center [524, 272] width 31 height 13
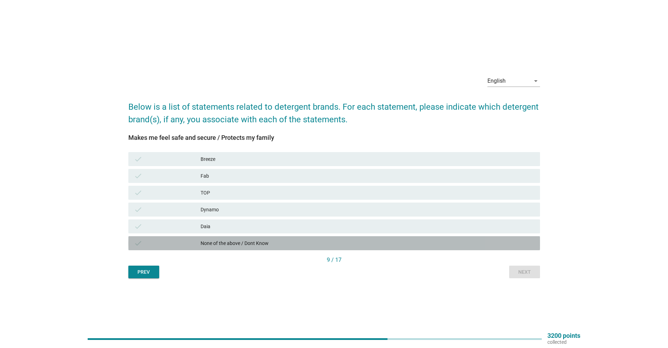
click at [487, 241] on div "None of the above / Dont Know" at bounding box center [368, 243] width 334 height 8
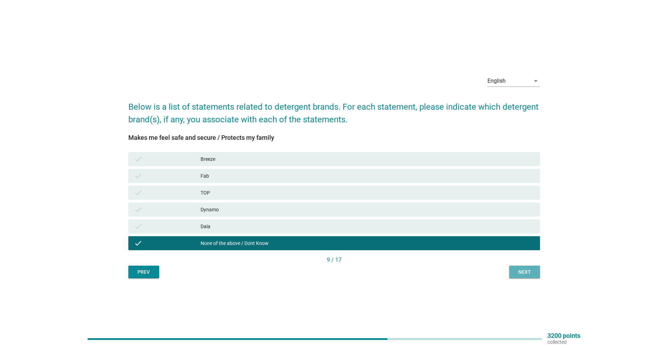
click at [519, 272] on div "Next" at bounding box center [525, 272] width 20 height 7
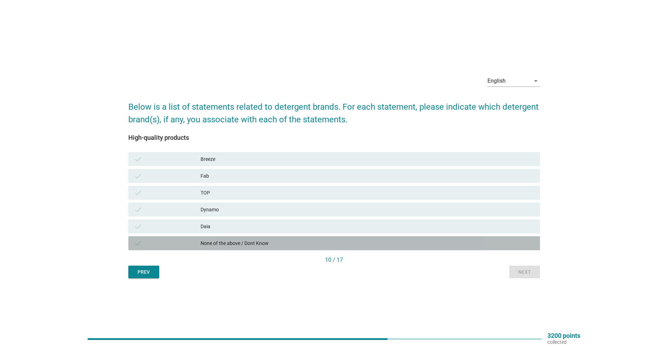
click at [486, 239] on div "check None of the above / Dont Know" at bounding box center [334, 243] width 412 height 14
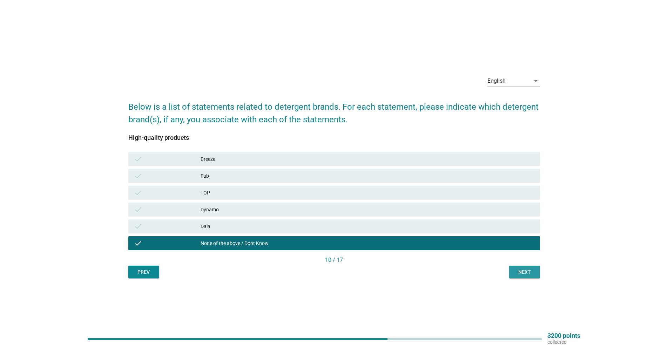
click at [518, 267] on button "Next" at bounding box center [524, 272] width 31 height 13
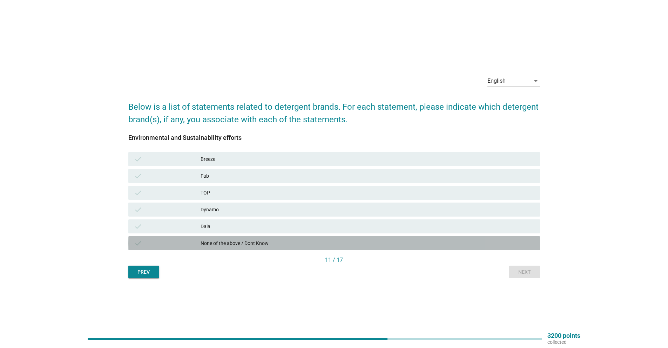
click at [495, 244] on div "None of the above / Dont Know" at bounding box center [368, 243] width 334 height 8
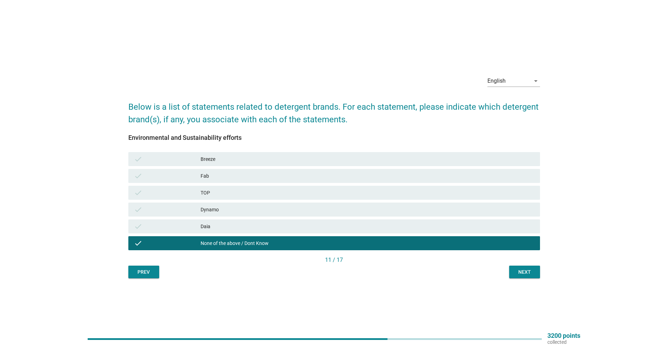
click at [516, 271] on div "Next" at bounding box center [525, 272] width 20 height 7
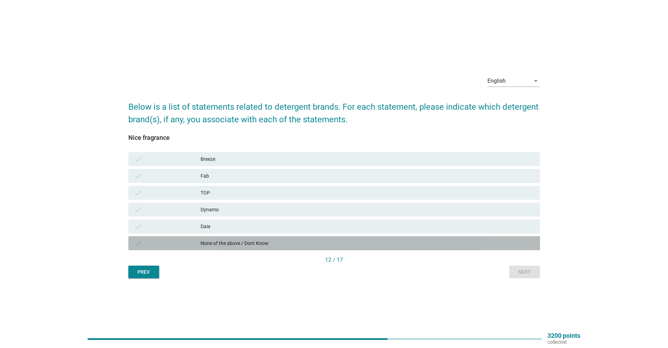
click at [500, 246] on div "None of the above / Dont Know" at bounding box center [368, 243] width 334 height 8
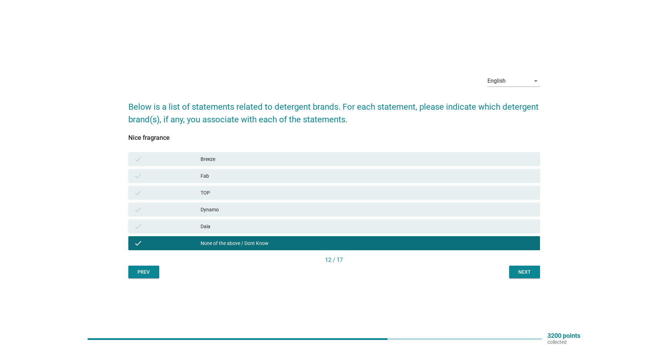
click at [526, 274] on div "Next" at bounding box center [525, 272] width 20 height 7
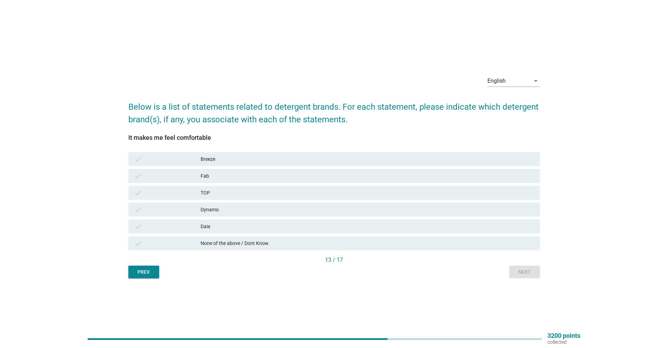
click at [502, 246] on div "None of the above / Dont Know" at bounding box center [368, 243] width 334 height 8
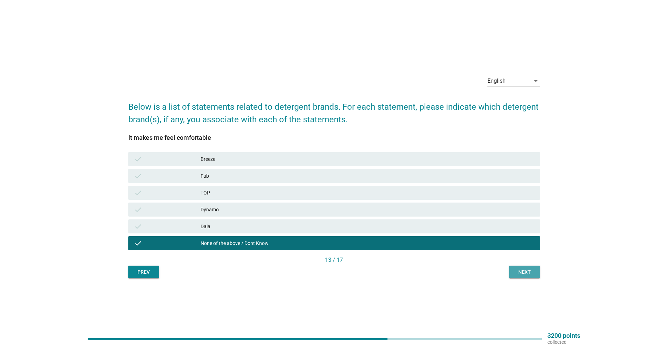
click at [517, 276] on button "Next" at bounding box center [524, 272] width 31 height 13
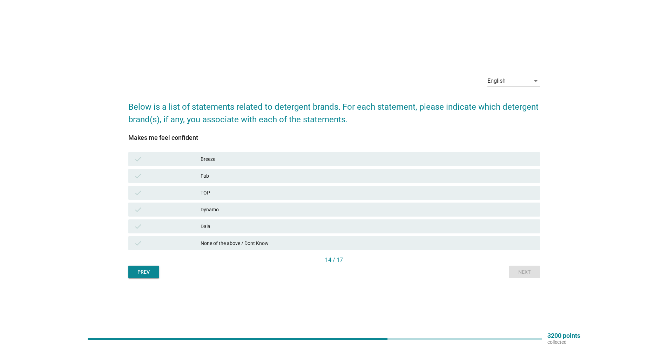
click at [494, 241] on div "None of the above / Dont Know" at bounding box center [368, 243] width 334 height 8
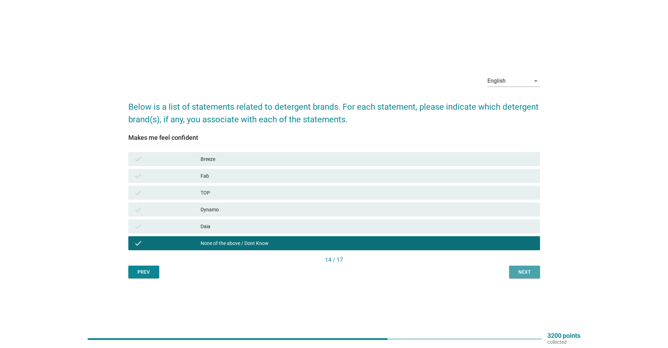
click at [518, 269] on div "Next" at bounding box center [525, 272] width 20 height 7
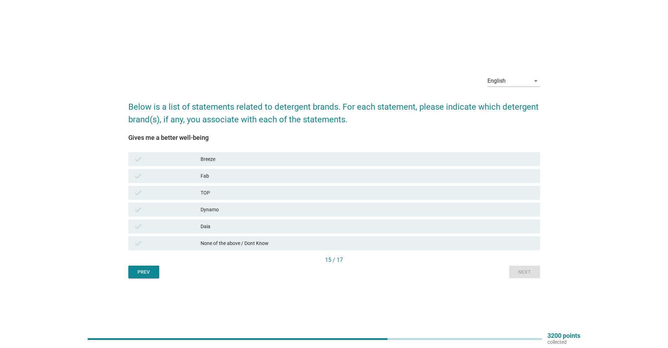
click at [495, 246] on div "None of the above / Dont Know" at bounding box center [368, 243] width 334 height 8
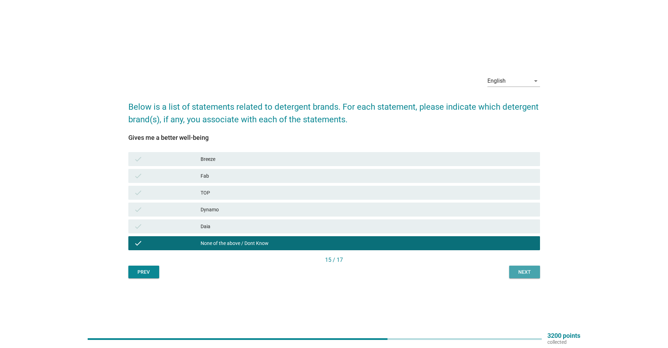
click at [516, 271] on div "Next" at bounding box center [525, 272] width 20 height 7
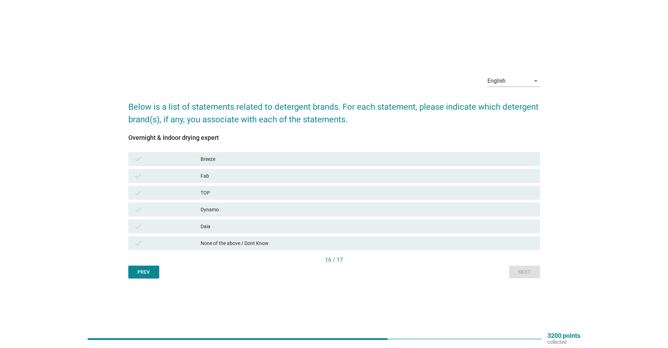
click at [497, 245] on div "None of the above / Dont Know" at bounding box center [368, 243] width 334 height 8
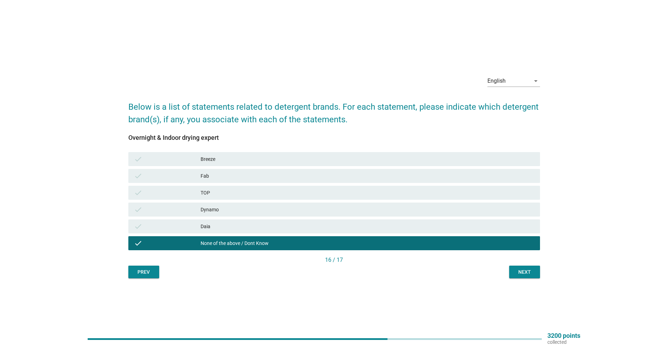
click at [517, 274] on div "Next" at bounding box center [525, 272] width 20 height 7
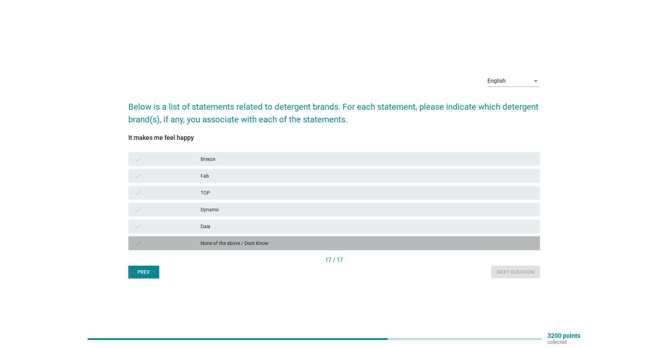
click at [498, 248] on div "check None of the above / Dont Know" at bounding box center [334, 243] width 412 height 14
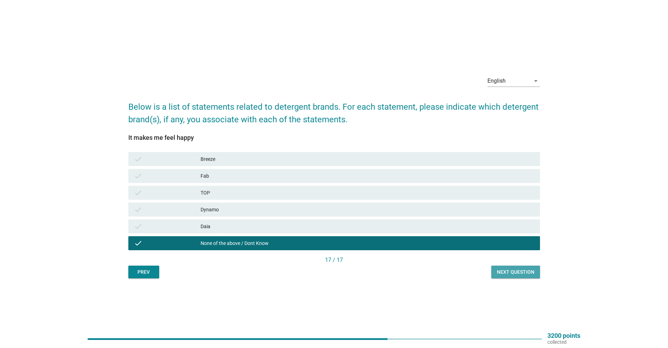
click at [512, 272] on div "Next question" at bounding box center [516, 272] width 38 height 7
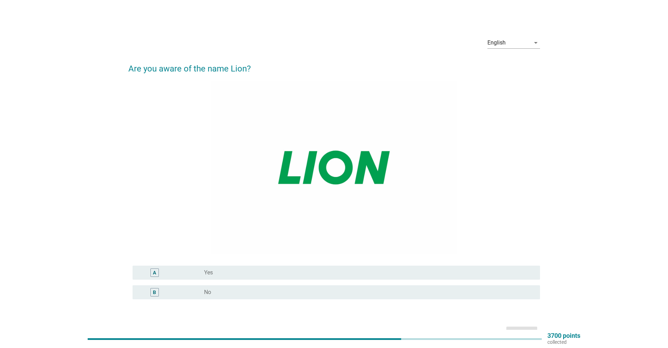
click at [274, 291] on div "radio_button_unchecked No" at bounding box center [366, 292] width 325 height 7
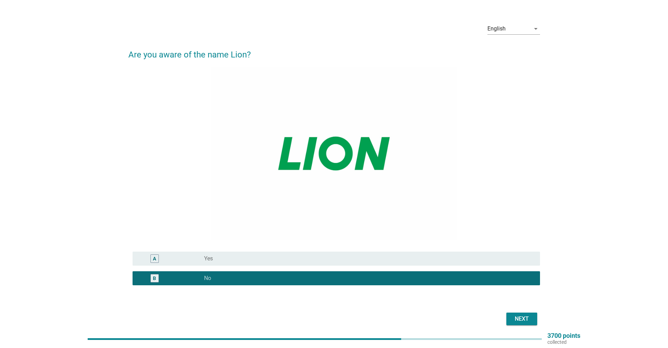
scroll to position [43, 0]
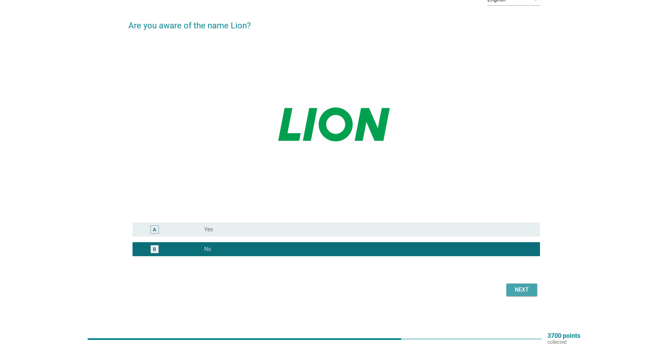
click at [516, 294] on div "Next" at bounding box center [522, 290] width 20 height 8
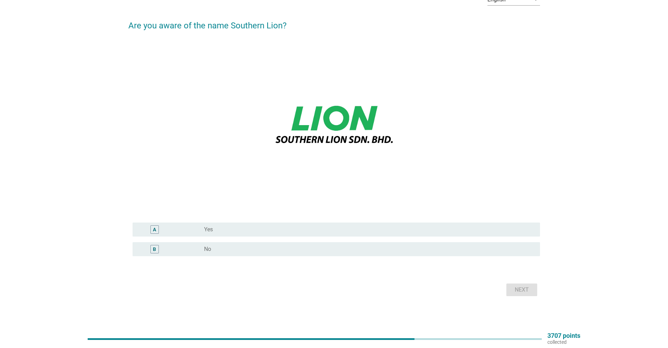
scroll to position [0, 0]
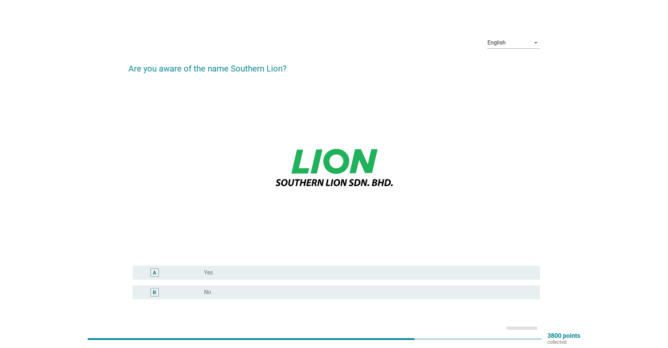
click at [375, 289] on div "radio_button_unchecked No" at bounding box center [366, 292] width 325 height 7
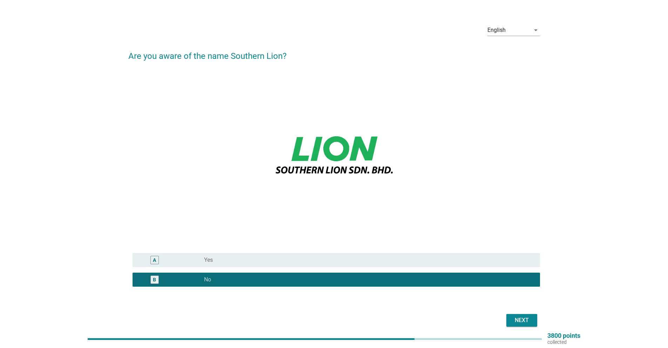
scroll to position [35, 0]
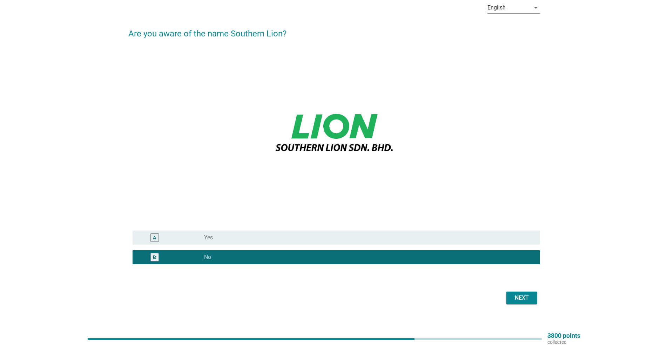
click at [525, 292] on button "Next" at bounding box center [521, 298] width 31 height 13
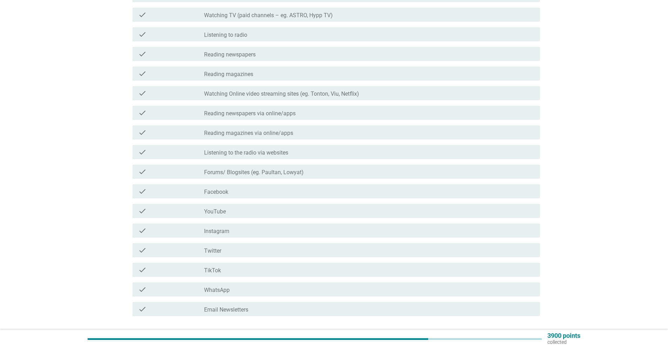
scroll to position [140, 0]
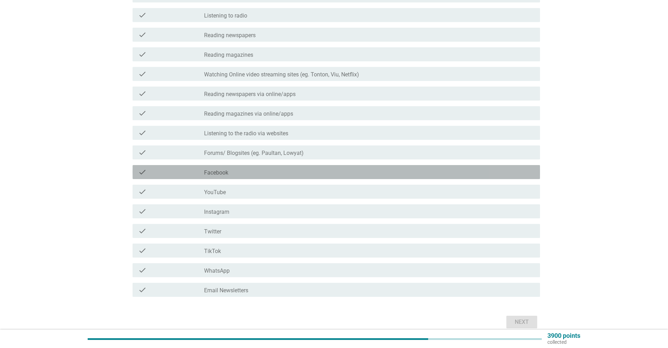
click at [240, 171] on div "check_box_outline_blank Facebook" at bounding box center [369, 172] width 330 height 8
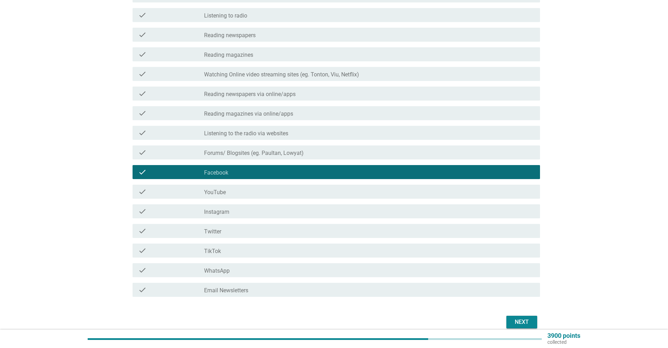
click at [242, 195] on div "check_box_outline_blank YouTube" at bounding box center [369, 192] width 330 height 8
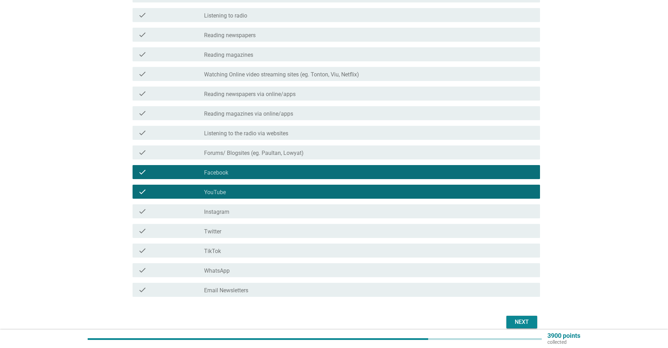
click at [246, 209] on div "check_box_outline_blank Instagram" at bounding box center [369, 211] width 330 height 8
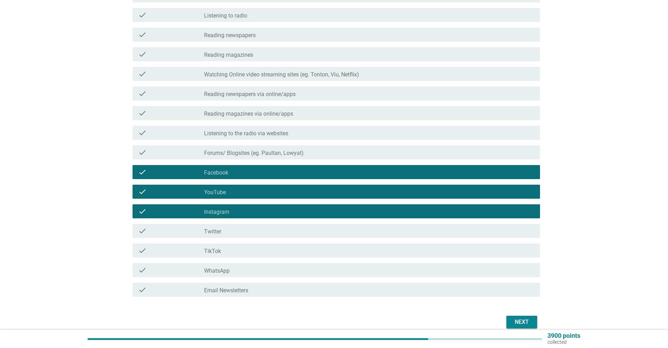
click at [244, 194] on div "check_box_outline_blank YouTube" at bounding box center [369, 192] width 330 height 8
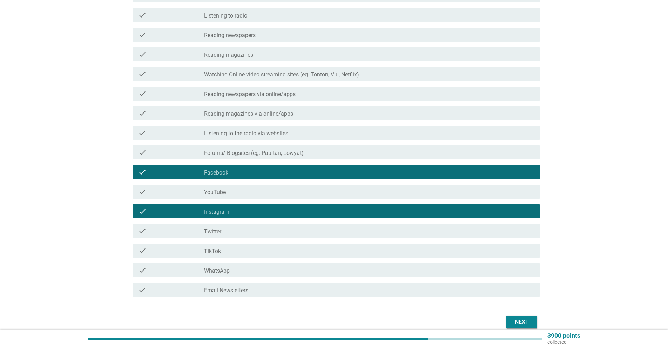
click at [270, 234] on div "check_box_outline_blank Twitter" at bounding box center [369, 231] width 330 height 8
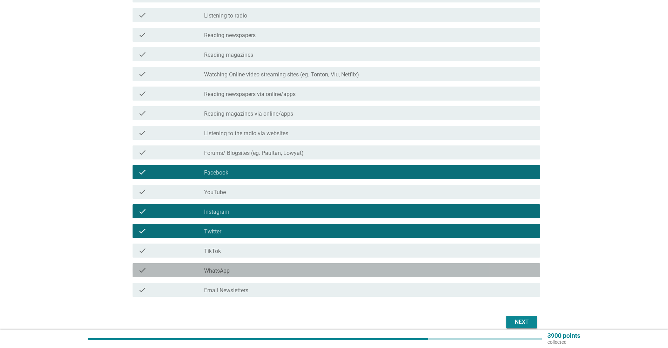
click at [427, 277] on div "check check_box_outline_blank WhatsApp" at bounding box center [337, 270] width 408 height 14
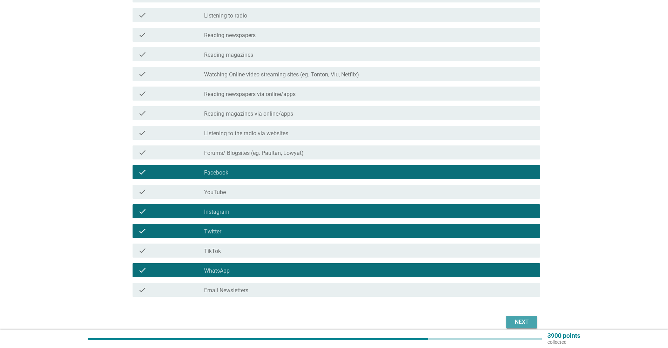
click at [511, 320] on button "Next" at bounding box center [521, 322] width 31 height 13
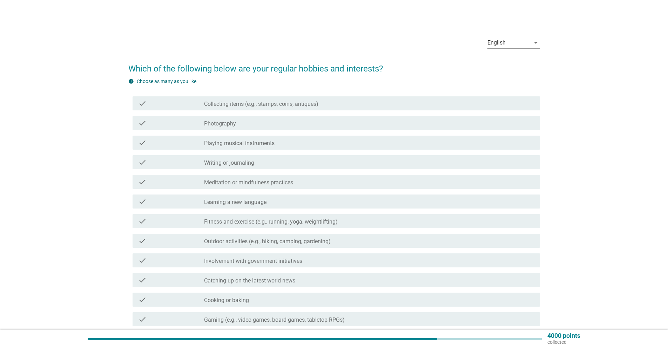
click at [271, 105] on label "Collecting items (e.g., stamps, coins, antiques)" at bounding box center [261, 104] width 114 height 7
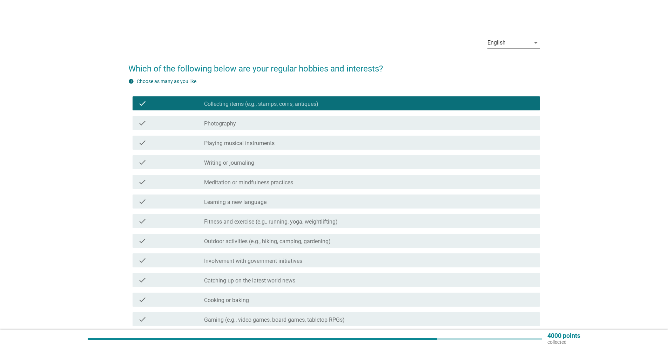
drag, startPoint x: 274, startPoint y: 124, endPoint x: 273, endPoint y: 131, distance: 7.2
click at [273, 124] on div "check_box_outline_blank Photography" at bounding box center [369, 123] width 330 height 8
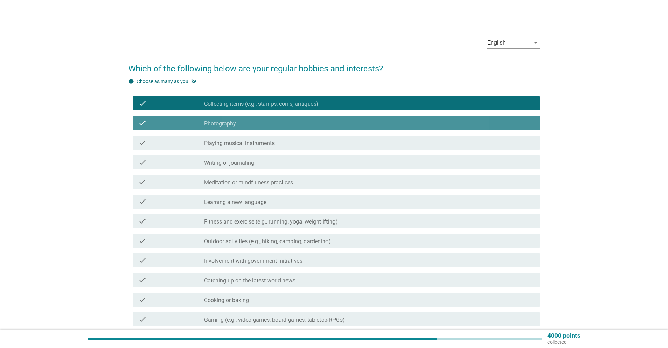
click at [275, 143] on div "check_box_outline_blank Playing musical instruments" at bounding box center [369, 143] width 330 height 8
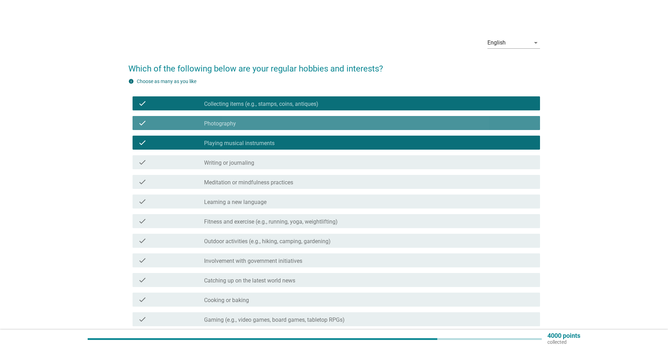
click at [271, 128] on div "check check_box_outline_blank Photography" at bounding box center [337, 123] width 408 height 14
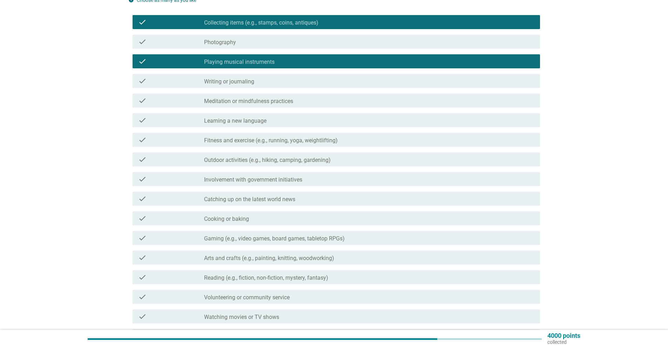
scroll to position [140, 0]
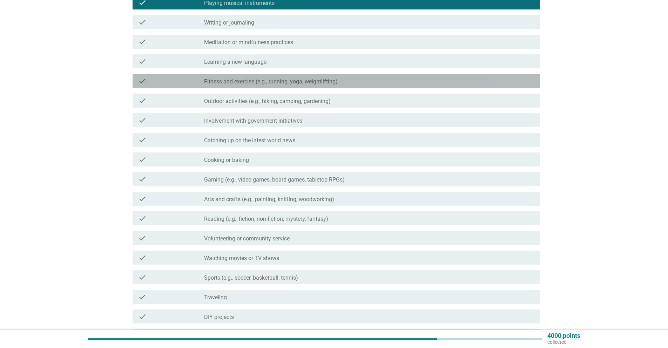
click at [256, 85] on label "Fitness and exercise (e.g., running, yoga, weightlifting)" at bounding box center [271, 81] width 134 height 7
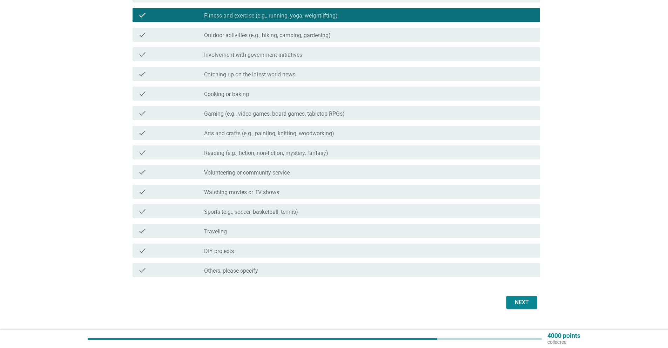
scroll to position [210, 0]
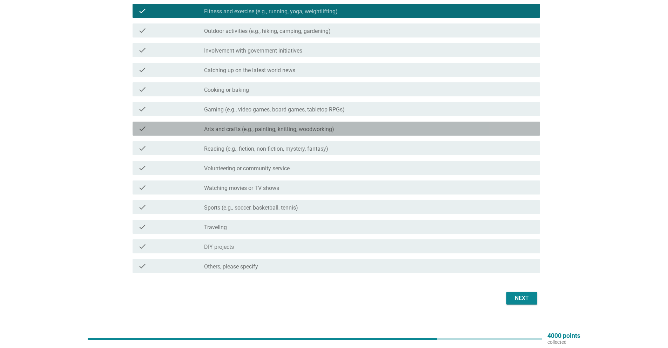
click at [302, 129] on label "Arts and crafts (e.g., painting, knitting, woodworking)" at bounding box center [269, 129] width 130 height 7
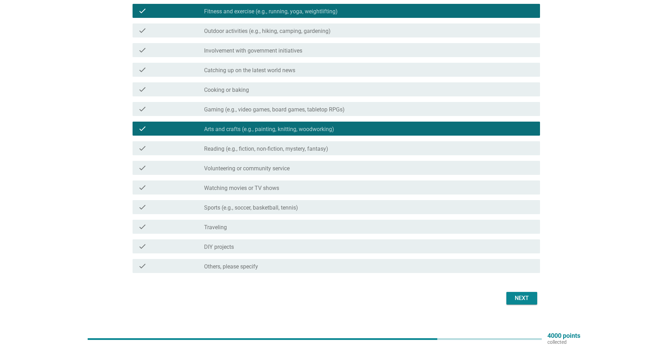
click at [332, 247] on div "check_box_outline_blank DIY projects" at bounding box center [369, 246] width 330 height 8
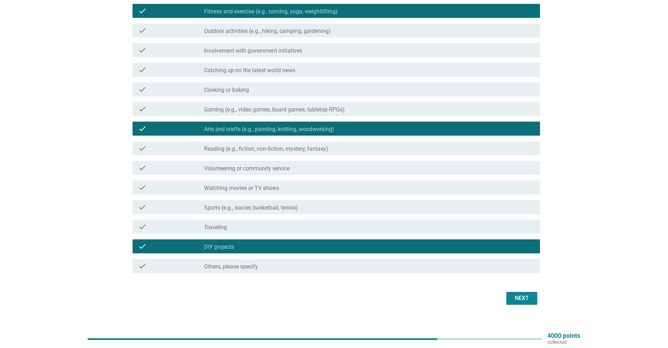
click at [525, 297] on div "Next" at bounding box center [522, 298] width 20 height 8
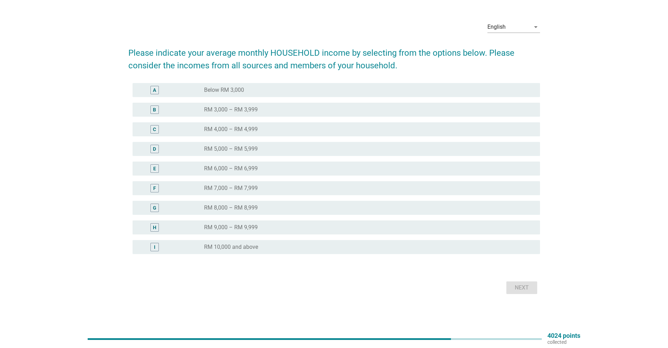
scroll to position [0, 0]
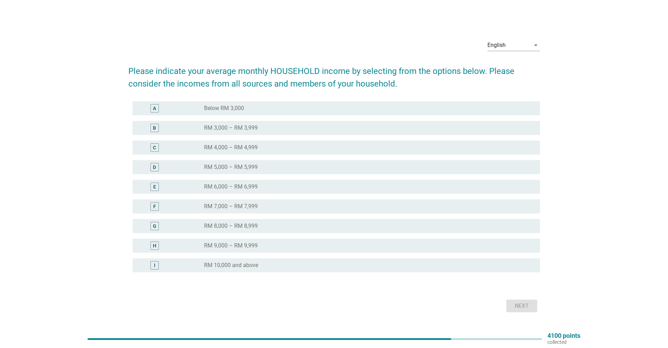
click at [259, 130] on div "radio_button_unchecked RM 3,000 – RM 3,999" at bounding box center [366, 128] width 325 height 7
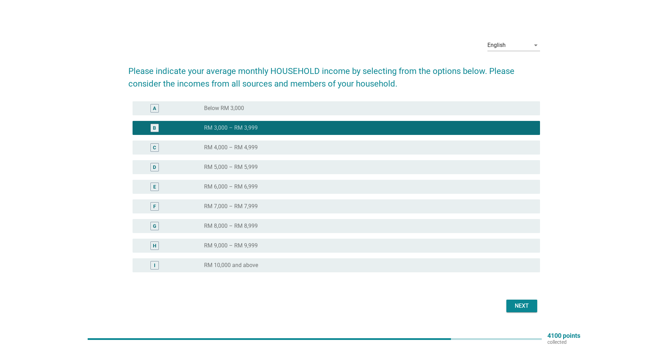
click at [300, 147] on div "radio_button_unchecked RM 4,000 – RM 4,999" at bounding box center [366, 147] width 325 height 7
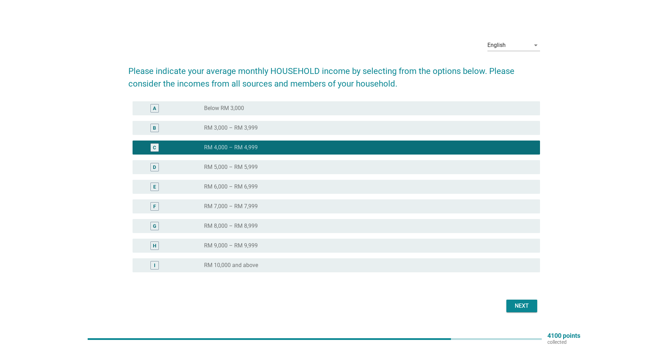
click at [520, 302] on div "Next" at bounding box center [522, 306] width 20 height 8
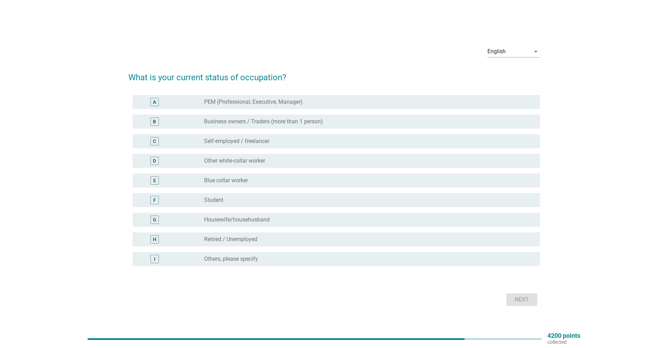
click at [242, 120] on label "Business owners / Traders (more than 1 person)" at bounding box center [263, 121] width 119 height 7
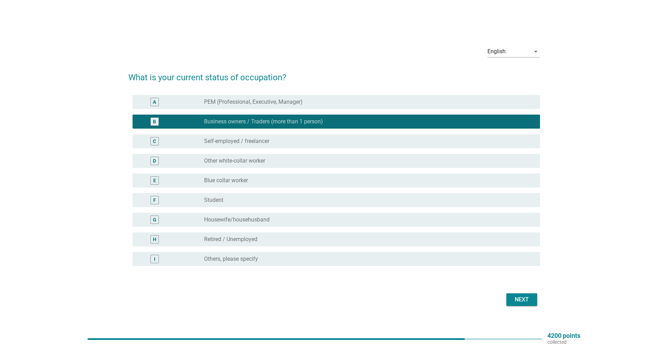
click at [522, 299] on div "Next" at bounding box center [522, 300] width 20 height 8
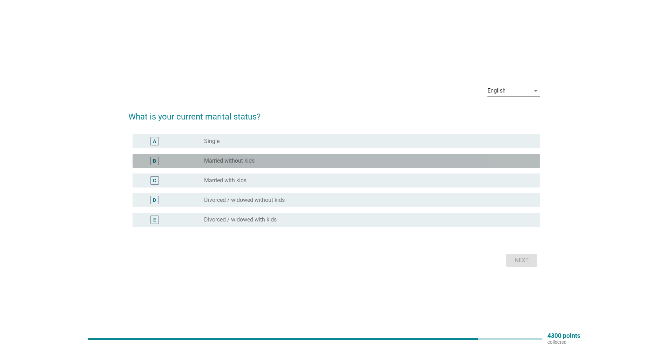
click at [265, 164] on div "radio_button_unchecked Married without kids" at bounding box center [366, 160] width 325 height 7
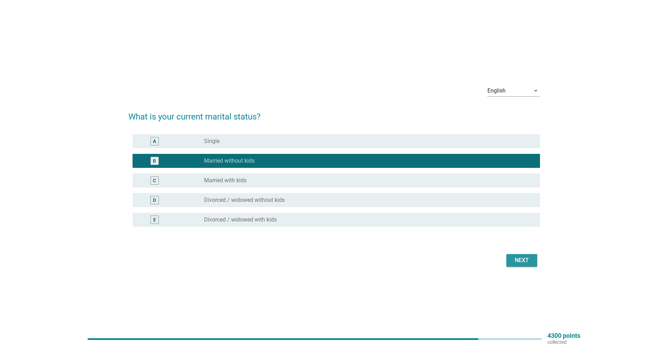
click at [520, 263] on div "Next" at bounding box center [522, 260] width 20 height 8
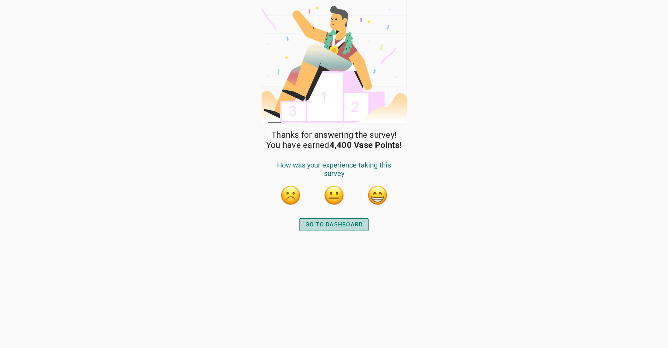
click at [339, 225] on div "GO TO DASHBOARD" at bounding box center [334, 225] width 58 height 8
